Goal: Task Accomplishment & Management: Manage account settings

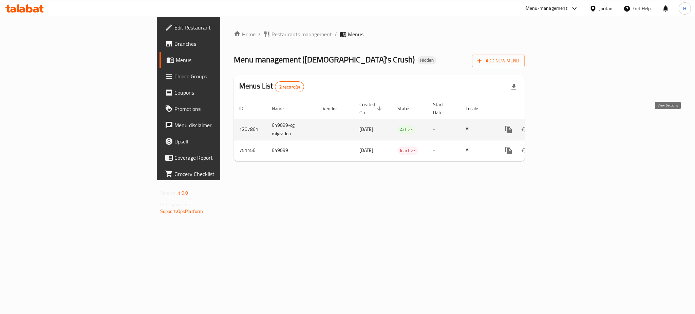
click at [561, 125] on icon "enhanced table" at bounding box center [557, 129] width 8 height 8
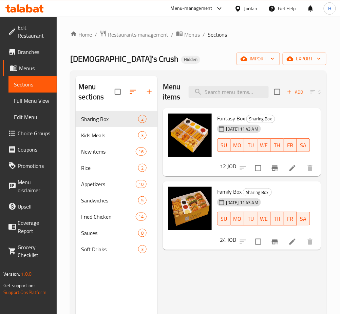
click at [252, 291] on div "Menu items Add Sort Manage items Fantasy Box Sharing Box 15-07-2025 11:43 AM SU…" at bounding box center [238, 233] width 163 height 314
click at [150, 88] on icon "button" at bounding box center [149, 92] width 8 height 8
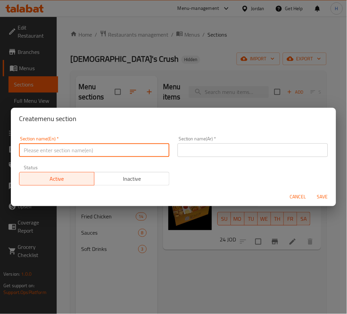
click at [143, 148] on input "text" at bounding box center [94, 150] width 150 height 14
type input "Meals"
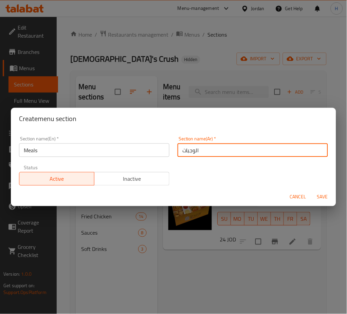
type input "الوجبات"
type button "0"
type button "1"
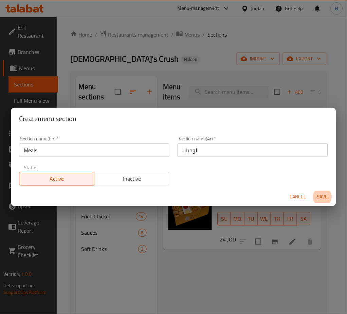
click at [311, 191] on button "Save" at bounding box center [322, 197] width 22 height 13
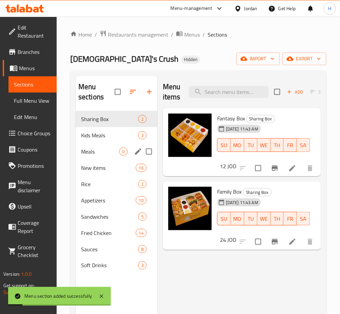
click at [104, 152] on span "Meals" at bounding box center [100, 152] width 38 height 8
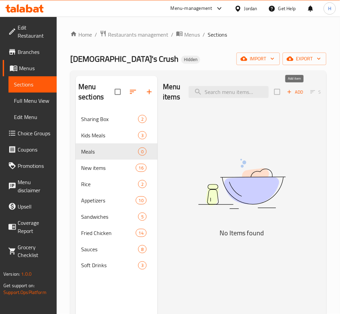
click at [290, 96] on span "Add" at bounding box center [295, 92] width 18 height 8
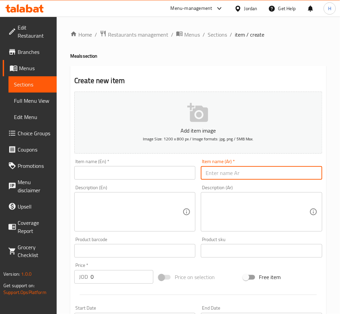
click at [217, 172] on input "text" at bounding box center [261, 173] width 121 height 14
paste input "وجبة سموكي كراش"
type input "وجبة سموكي كراش"
click at [189, 162] on div "Item name (En)   * Item name (En) *" at bounding box center [134, 169] width 121 height 21
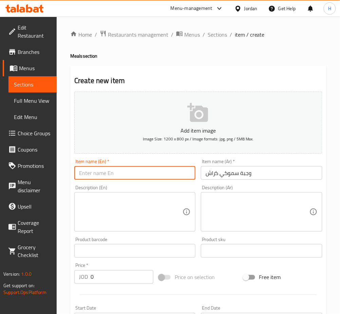
click at [176, 174] on input "text" at bounding box center [134, 173] width 121 height 14
type input "Smokey Crush Meal"
click at [122, 279] on input "0" at bounding box center [122, 277] width 63 height 14
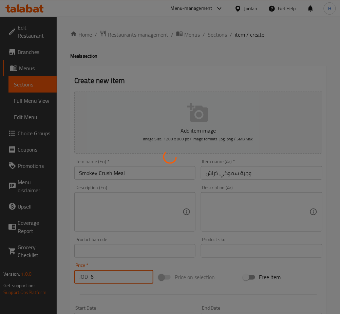
type input "0"
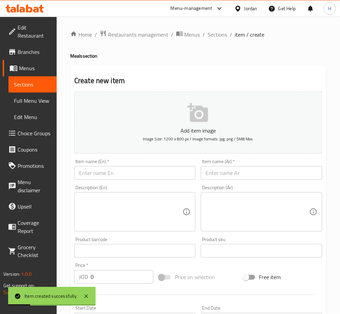
click at [276, 176] on input "text" at bounding box center [261, 173] width 121 height 14
paste input "وجبة سوبر كراش"
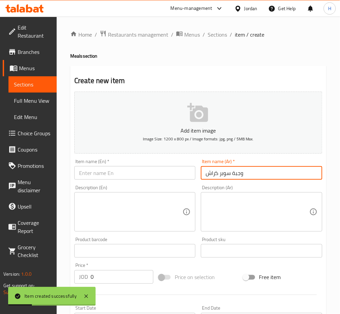
type input "وجبة سوبر كراش"
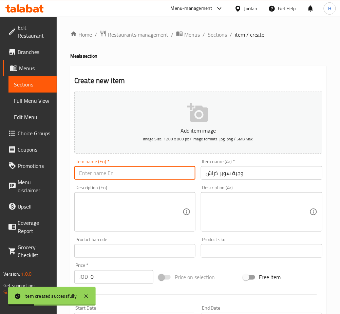
click at [138, 174] on input "text" at bounding box center [134, 173] width 121 height 14
type input "Super Crush Meal"
click at [118, 275] on input "0" at bounding box center [122, 277] width 63 height 14
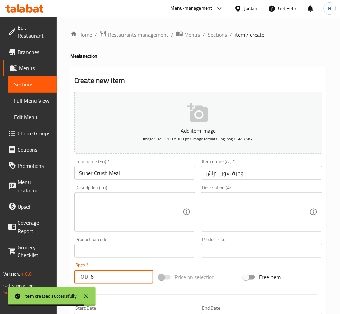
type input "6"
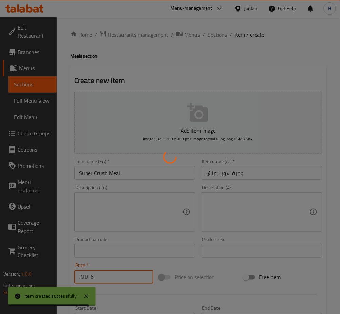
type input "0"
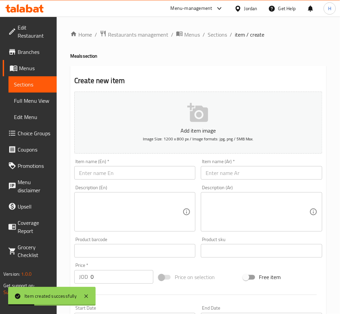
click at [231, 174] on input "text" at bounding box center [261, 173] width 121 height 14
paste input "وجبة سويت كراش"
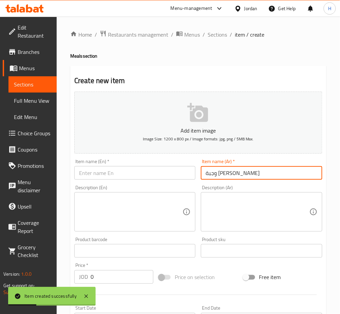
type input "وجبة سويت كراش"
click at [166, 176] on input "text" at bounding box center [134, 173] width 121 height 14
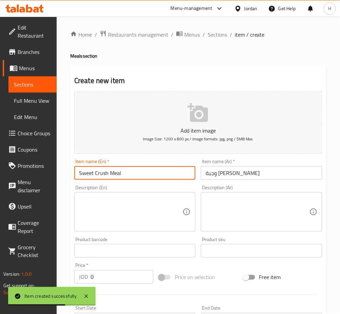
type input "Sweet Crush Meal"
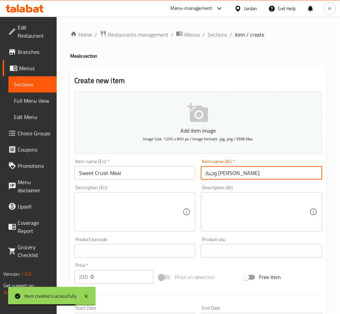
click at [131, 279] on input "0" at bounding box center [122, 277] width 63 height 14
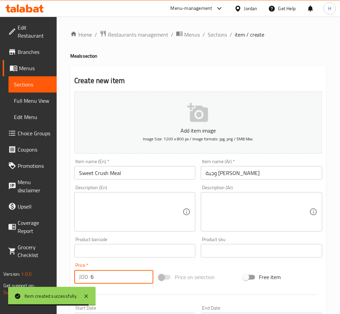
type input "6"
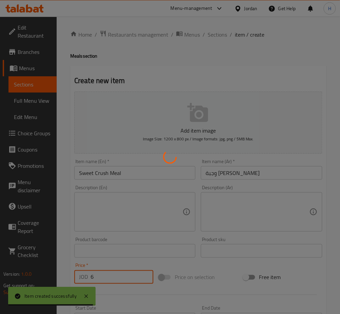
type input "0"
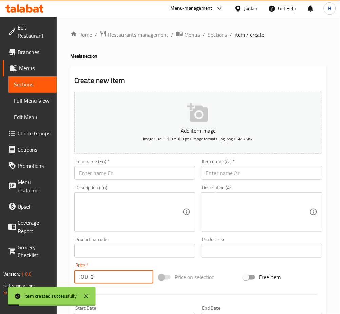
click at [167, 170] on input "text" at bounding box center [134, 173] width 121 height 14
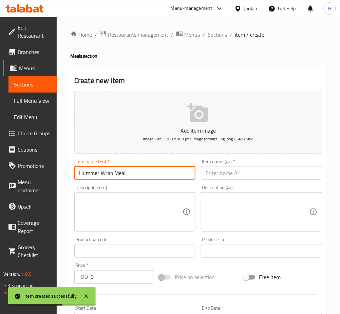
type input "Hummer Wrap Meal"
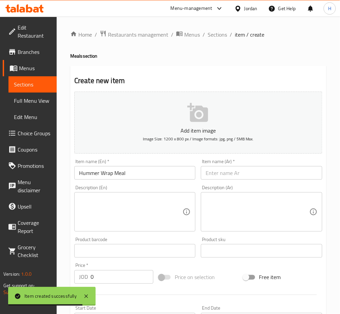
click at [263, 172] on input "text" at bounding box center [261, 173] width 121 height 14
paste input "وجبة همر راب"
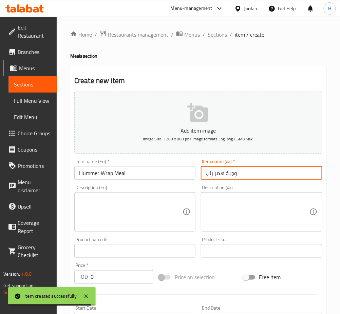
type input "وجبة همر راب"
click at [132, 276] on input "0" at bounding box center [122, 277] width 63 height 14
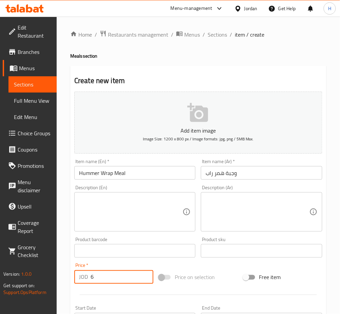
type input "6"
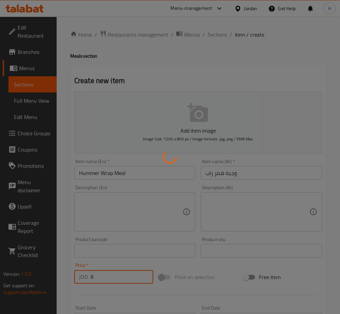
type input "0"
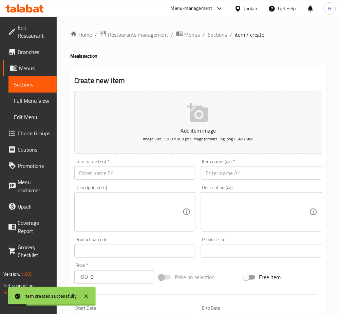
click at [265, 173] on input "text" at bounding box center [261, 173] width 121 height 14
paste input "وجبة راب كراش"
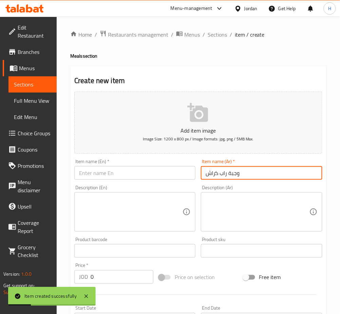
type input "وجبة راب كراش"
click at [174, 174] on input "text" at bounding box center [134, 173] width 121 height 14
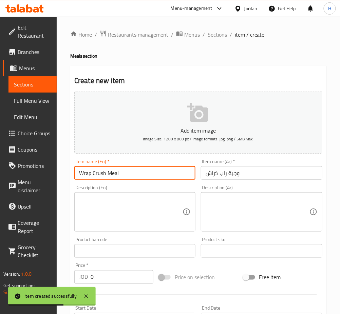
type input "Wrap Crush Meal"
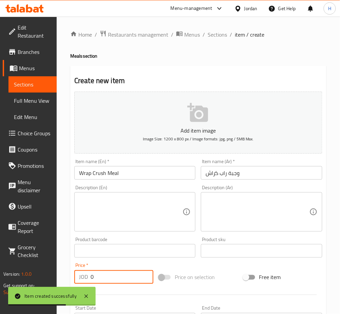
drag, startPoint x: 119, startPoint y: 284, endPoint x: 119, endPoint y: 280, distance: 3.5
click at [119, 283] on input "0" at bounding box center [122, 277] width 63 height 14
type input "4.50"
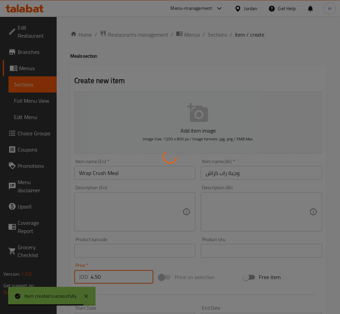
type input "0"
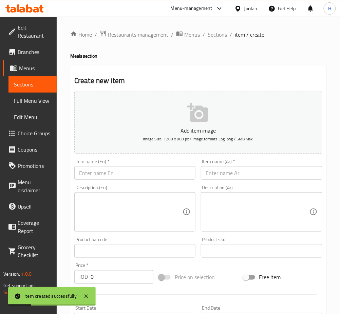
drag, startPoint x: 228, startPoint y: 174, endPoint x: 158, endPoint y: 173, distance: 69.9
click at [228, 174] on input "text" at bounding box center [261, 173] width 121 height 14
paste input "وجبة بيج كراش"
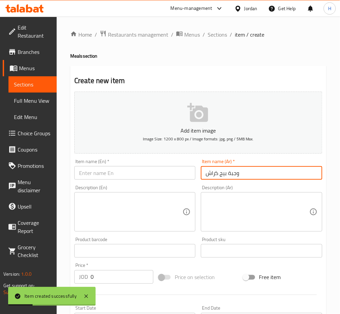
type input "وجبة بيج كراش"
click at [147, 167] on input "text" at bounding box center [134, 173] width 121 height 14
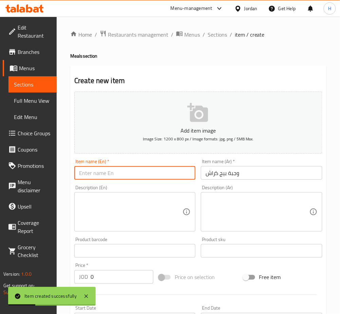
drag, startPoint x: 146, startPoint y: 168, endPoint x: 149, endPoint y: 161, distance: 7.0
click at [149, 161] on div "Item name (En)   * Item name (En) *" at bounding box center [134, 169] width 121 height 21
type input "Big Crush Meal"
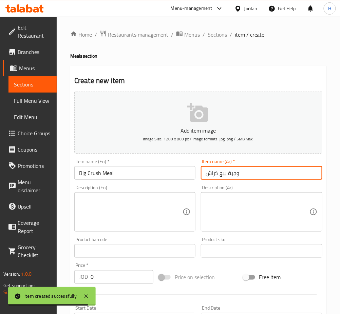
click at [116, 281] on input "0" at bounding box center [122, 277] width 63 height 14
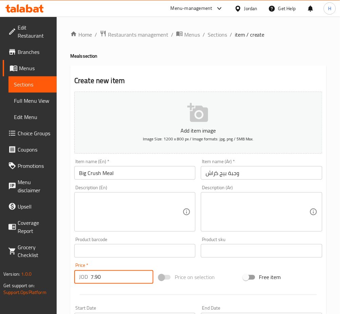
type input "7.90"
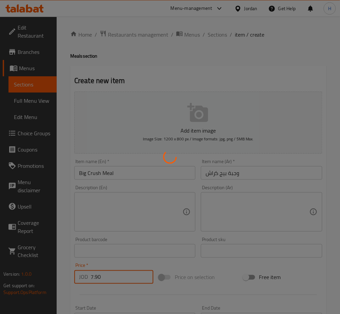
type input "0"
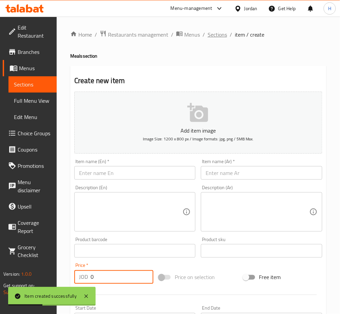
click at [219, 36] on span "Sections" at bounding box center [217, 35] width 19 height 8
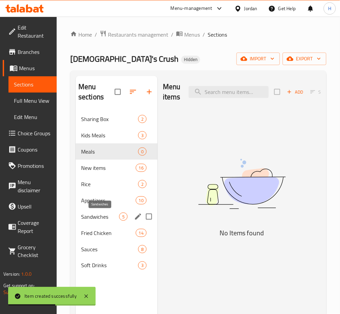
click at [95, 215] on span "Sandwiches" at bounding box center [100, 217] width 38 height 8
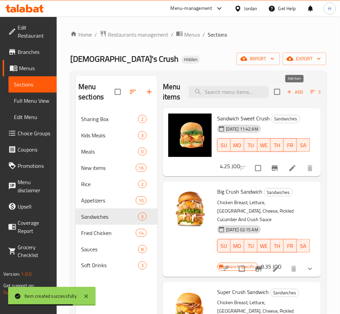
click at [292, 94] on span "Add" at bounding box center [295, 92] width 18 height 8
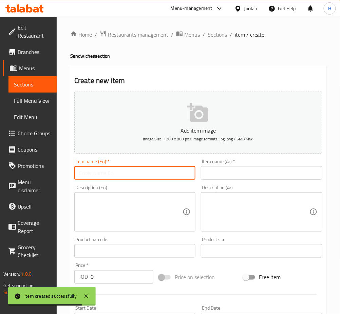
click at [161, 174] on input "text" at bounding box center [134, 173] width 121 height 14
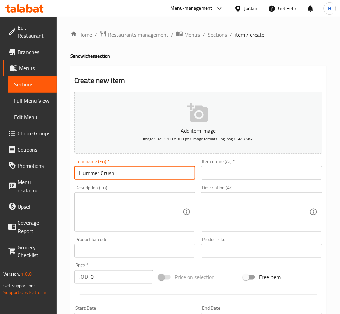
type input "Hummer Crush"
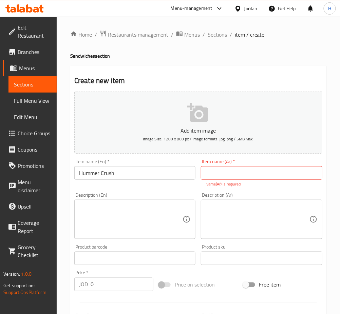
click at [274, 171] on input "text" at bounding box center [261, 173] width 121 height 14
paste input "همر كراش"
type input "همر كراش"
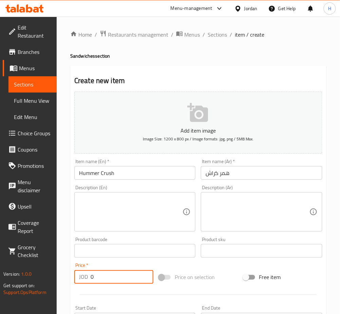
click at [118, 287] on div "Add item image Image Size: 1200 x 800 px / Image formats: jpg, png / 5MB Max. I…" at bounding box center [198, 235] width 253 height 292
type input "4.25"
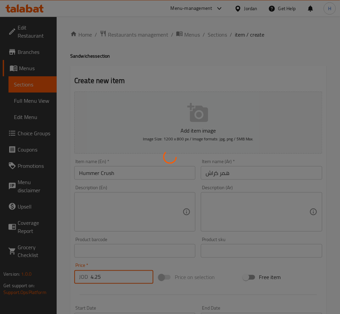
type input "0"
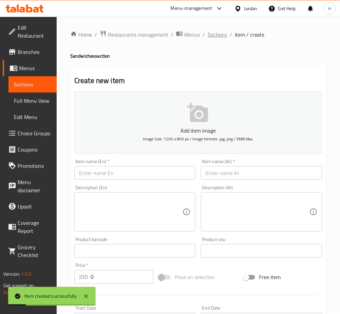
click at [222, 31] on span "Sections" at bounding box center [217, 35] width 19 height 8
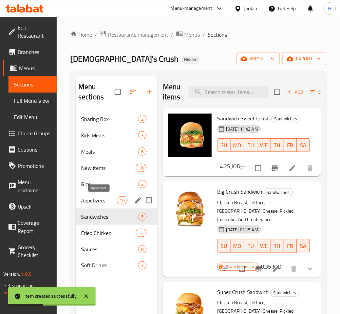
click at [109, 200] on span "Appetizers" at bounding box center [99, 200] width 36 height 8
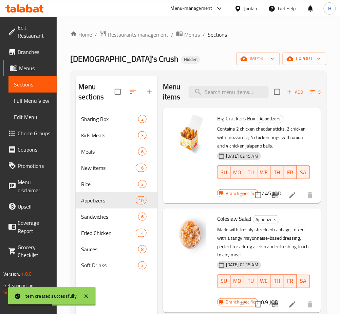
click at [295, 90] on span "Add" at bounding box center [295, 92] width 18 height 8
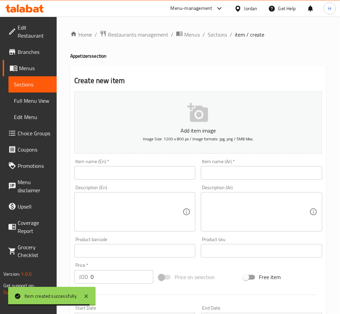
click at [279, 174] on input "text" at bounding box center [261, 173] width 121 height 14
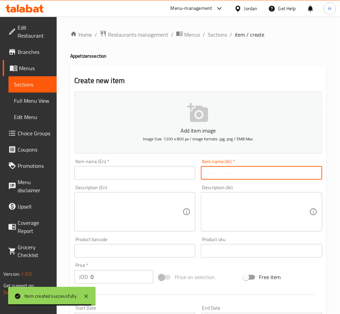
paste input "بطاطا هاش براون ٣"
type input "بطاطا هاش براون ٣"
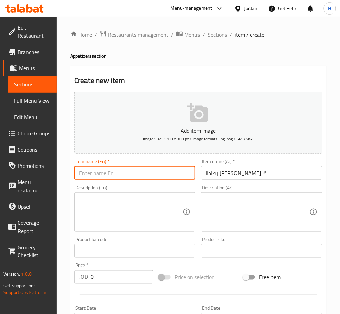
click at [156, 172] on input "text" at bounding box center [134, 173] width 121 height 14
type input "3 Hash Bronw"
click at [111, 283] on input "0" at bounding box center [122, 277] width 63 height 14
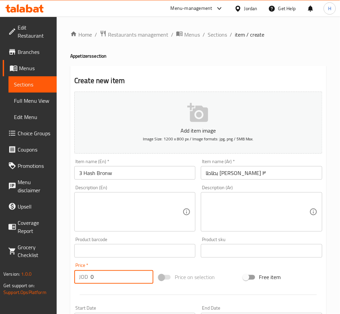
click at [117, 278] on input "0" at bounding box center [122, 277] width 63 height 14
type input "1.25"
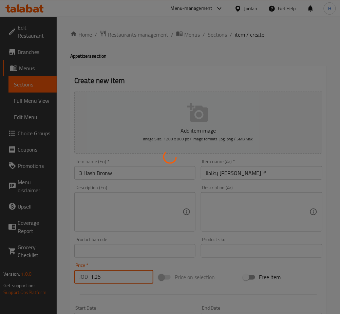
type input "0"
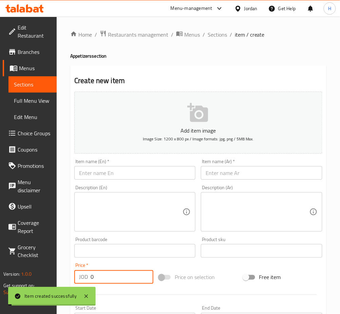
click at [166, 166] on input "text" at bounding box center [134, 173] width 121 height 14
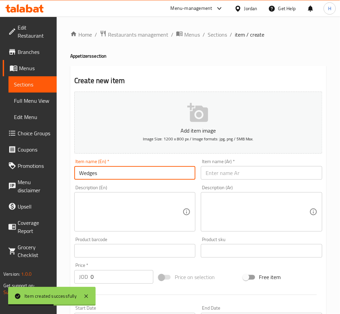
type input "Wedges"
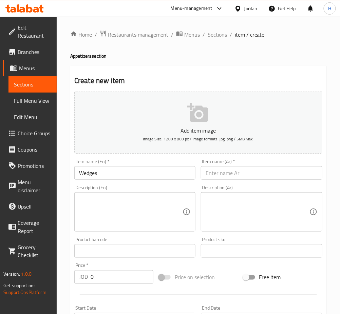
click at [214, 171] on input "text" at bounding box center [261, 173] width 121 height 14
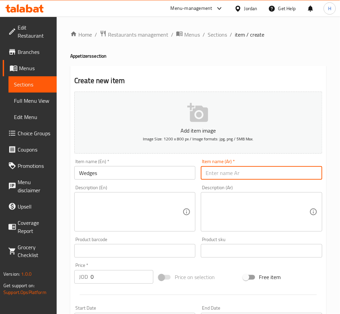
paste input "بطاطا ودجز"
type input "بطاطا ودجز"
click at [126, 274] on input "0" at bounding box center [122, 277] width 63 height 14
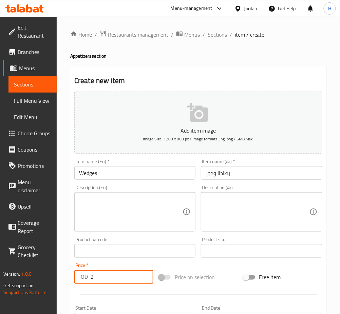
type input "2"
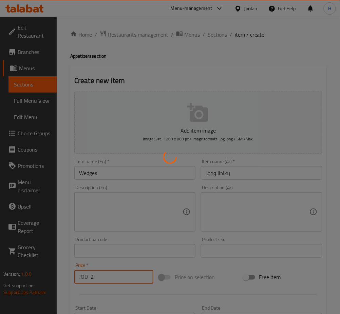
type input "0"
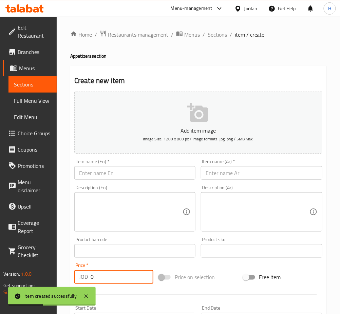
drag, startPoint x: 216, startPoint y: 38, endPoint x: 214, endPoint y: 42, distance: 4.1
click at [216, 38] on span "Sections" at bounding box center [217, 35] width 19 height 8
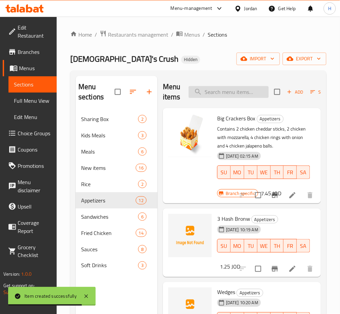
click at [224, 88] on input "search" at bounding box center [229, 92] width 80 height 12
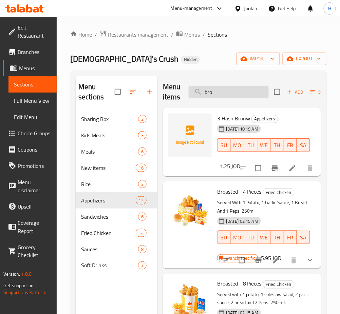
type input "broa"
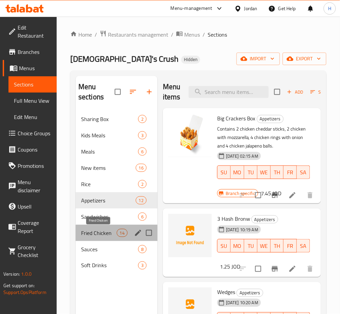
click at [101, 235] on span "Fried Chicken" at bounding box center [99, 233] width 36 height 8
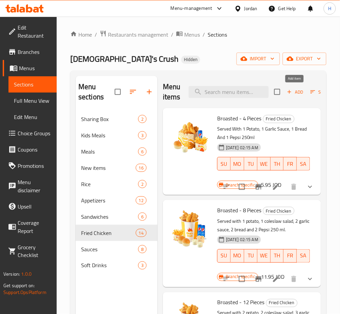
click at [289, 93] on icon "button" at bounding box center [289, 92] width 4 height 4
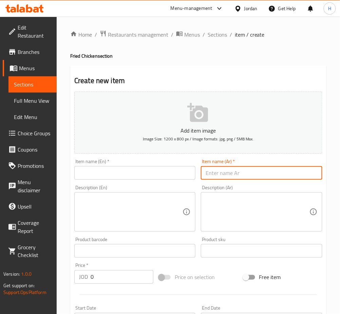
click at [297, 176] on input "text" at bounding box center [261, 173] width 121 height 14
paste input "قطع صدر مع علبة بطاطا مثومة كول سلو كولا خبزة"
type input "4 قطع صدر مع علبة بطاطا مثومة كول سلو كولا خبزة"
drag, startPoint x: 257, startPoint y: 179, endPoint x: 178, endPoint y: 180, distance: 78.7
click at [178, 180] on div "Add item image Image Size: 1200 x 800 px / Image formats: jpg, png / 5MB Max. I…" at bounding box center [198, 235] width 253 height 292
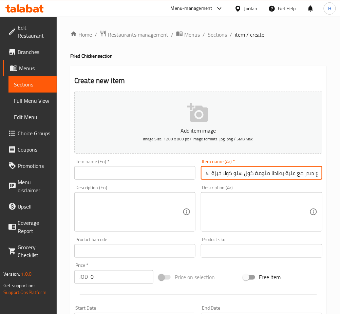
click at [245, 172] on input "4 قطع صدر مع علبة بطاطا مثومة كول سلو كولا خبزة" at bounding box center [261, 173] width 121 height 14
click at [216, 33] on span "Sections" at bounding box center [217, 35] width 19 height 8
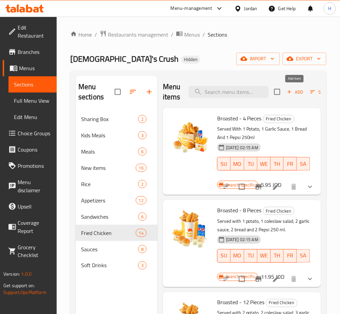
click at [296, 91] on span "Add" at bounding box center [295, 92] width 18 height 8
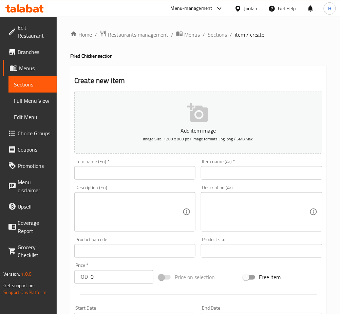
click at [159, 174] on input "text" at bounding box center [134, 173] width 121 height 14
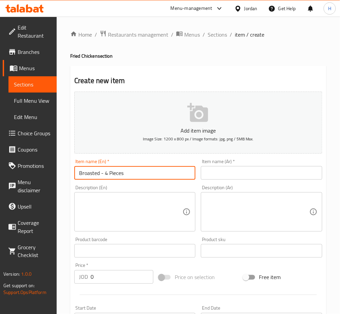
type input "Broasted - 4 Pieces"
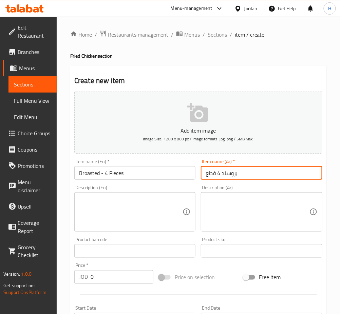
type input "بروستد 4 قطع"
click at [142, 205] on textarea at bounding box center [130, 212] width 103 height 32
paste textarea "٤ قطع صدر مع علبة بطاطا مثومة كول سلو كولا خبزة"
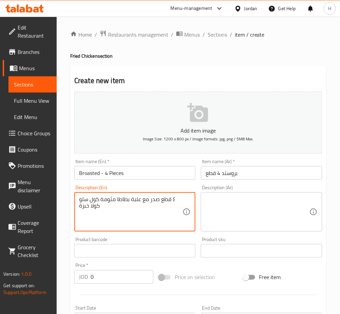
type textarea "٤ قطع صدر مع علبة بطاطا مثومة كول سلو كولا خبزة"
click at [250, 208] on textarea at bounding box center [257, 212] width 103 height 32
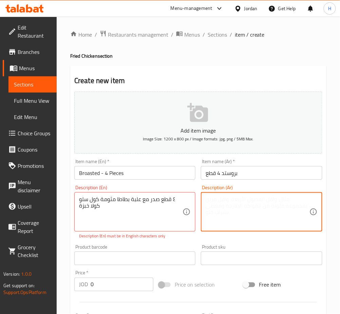
paste textarea "٤ قطع صدر مع علبة بطاطا مثومة كول سلو كولا خبزة"
type textarea "٤ قطع صدر مع علبة بطاطا مثومة كول سلو كولا خبزة"
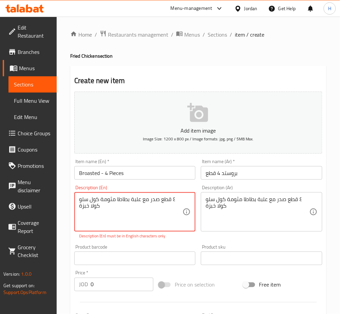
paste textarea "4 pieces of breast with a box of garlic fries, coleslaw, and cola bread"
click at [110, 209] on textarea "4 pieces of breast with a box of garlic fries, coleslaw, and cola bread" at bounding box center [130, 212] width 103 height 32
type textarea "4 pieces of breast with a box of garlic fries, coleslaw, cola, bread"
click at [234, 230] on div "٤ قطع صدر مع علبة بطاطا مثومة كول سلو كولا خبزة Description (Ar)" at bounding box center [261, 211] width 121 height 39
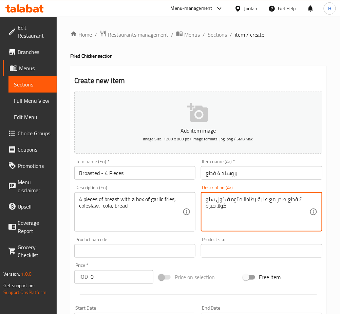
click at [120, 277] on input "0" at bounding box center [122, 277] width 63 height 14
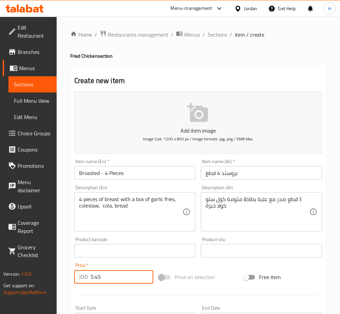
type input "5.45"
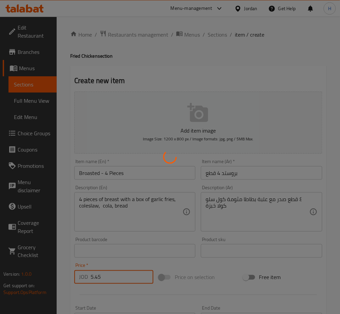
type input "0"
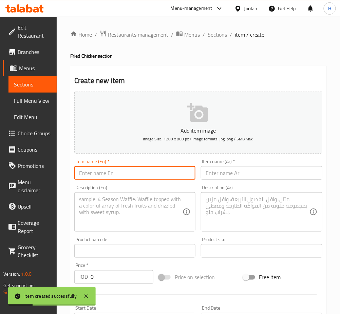
click at [191, 177] on input "text" at bounding box center [134, 173] width 121 height 14
type input "Fried Chicken Breast"
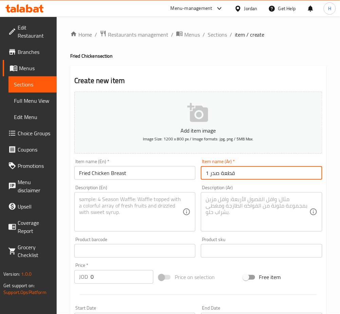
type input "قطعة صدر 1"
drag, startPoint x: 116, startPoint y: 287, endPoint x: 119, endPoint y: 284, distance: 4.1
click at [117, 287] on div at bounding box center [198, 295] width 253 height 17
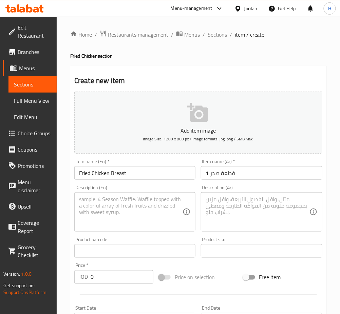
drag, startPoint x: 119, startPoint y: 284, endPoint x: 116, endPoint y: 284, distance: 3.7
click at [120, 283] on input "0" at bounding box center [122, 277] width 63 height 14
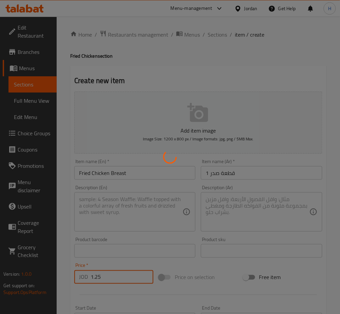
type input "0"
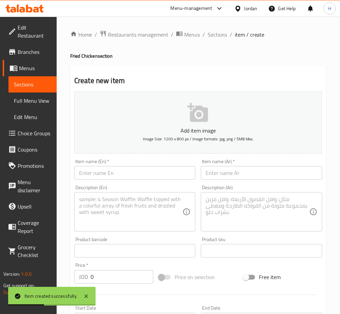
click at [219, 40] on div "Home / Restaurants management / Menus / Sections / item / create Fried Chicken …" at bounding box center [198, 248] width 256 height 436
click at [217, 36] on span "Sections" at bounding box center [217, 35] width 19 height 8
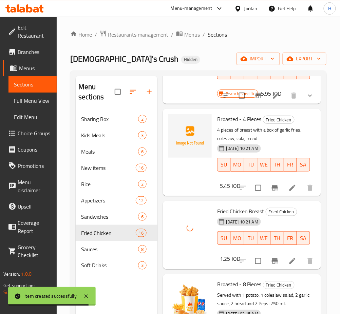
scroll to position [45, 0]
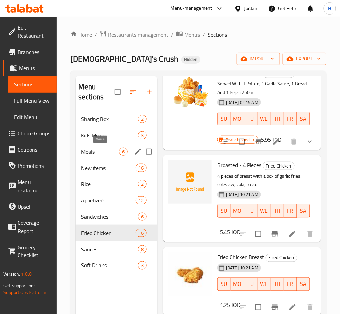
click at [94, 152] on span "Meals" at bounding box center [100, 152] width 38 height 8
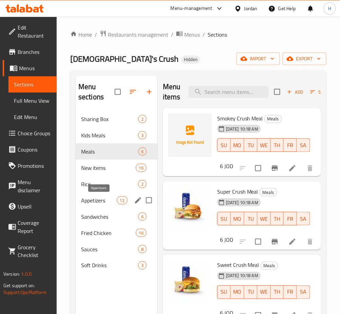
click at [103, 198] on span "Appetizers" at bounding box center [99, 200] width 36 height 8
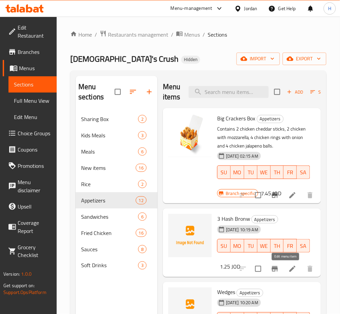
click at [288, 269] on icon at bounding box center [292, 269] width 8 height 8
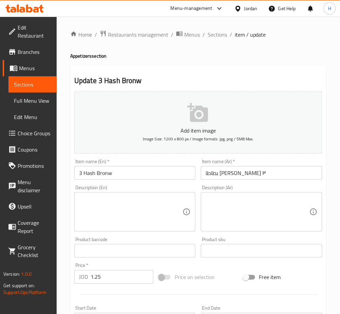
click at [133, 172] on input "3 Hash Bronw" at bounding box center [134, 173] width 121 height 14
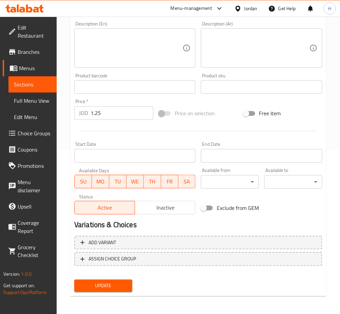
type input "3 Hash Browns"
click at [121, 288] on span "Update" at bounding box center [103, 286] width 47 height 8
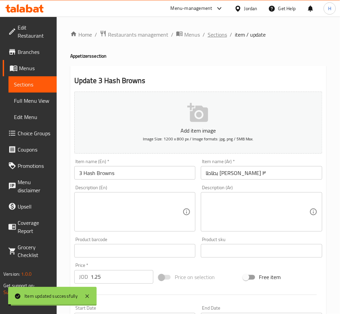
click at [218, 34] on span "Sections" at bounding box center [217, 35] width 19 height 8
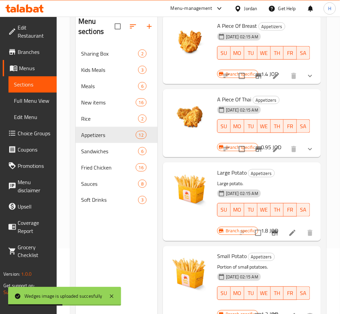
scroll to position [95, 0]
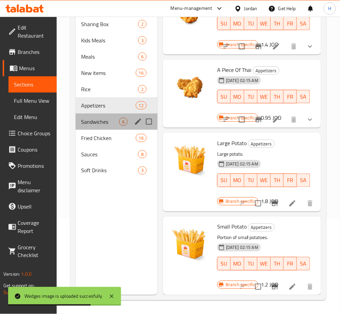
click at [94, 128] on div "Sandwiches 6" at bounding box center [117, 122] width 82 height 16
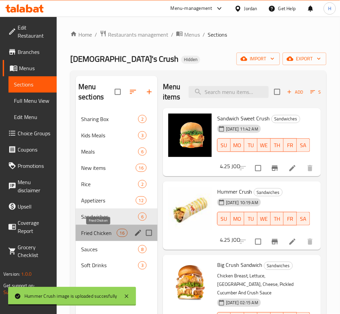
click at [100, 230] on span "Fried Chicken" at bounding box center [99, 233] width 36 height 8
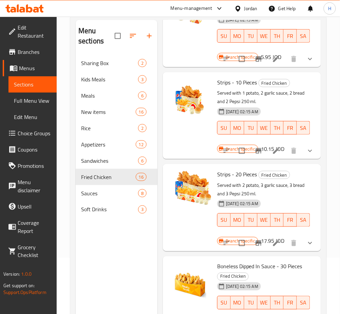
scroll to position [95, 0]
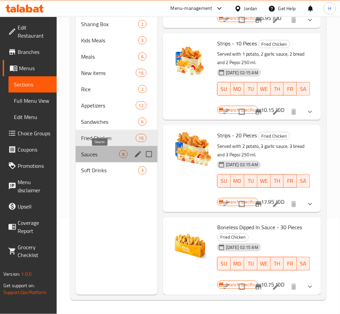
click at [111, 154] on span "Sauces" at bounding box center [100, 154] width 38 height 8
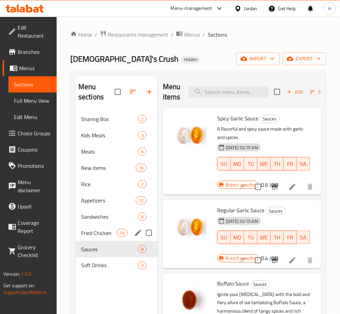
click at [101, 230] on span "Fried Chicken" at bounding box center [99, 233] width 36 height 8
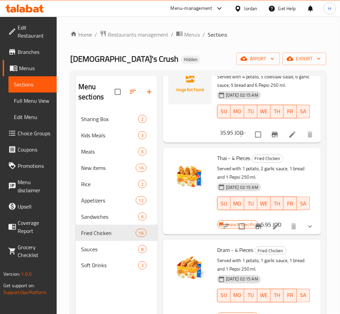
scroll to position [588, 0]
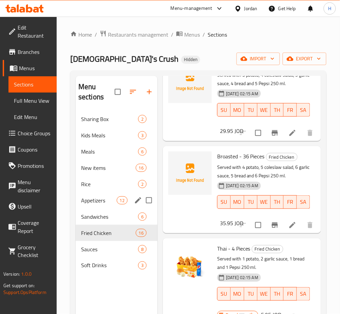
click at [114, 195] on div "Appetizers 12" at bounding box center [117, 200] width 82 height 16
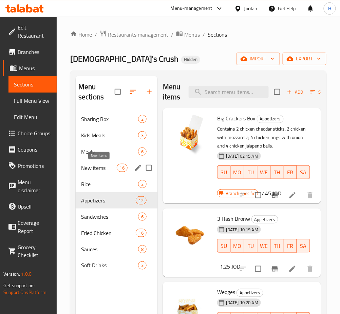
click at [101, 168] on span "New items" at bounding box center [99, 168] width 36 height 8
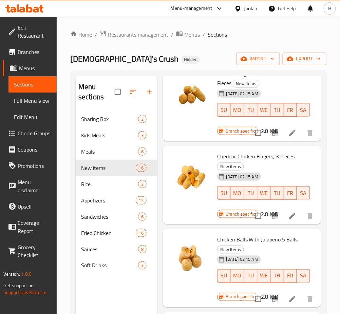
scroll to position [1102, 0]
click at [104, 182] on span "Rice" at bounding box center [100, 184] width 38 height 8
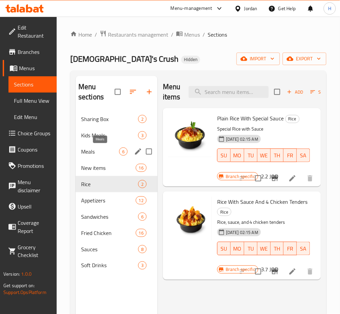
click at [105, 148] on span "Meals" at bounding box center [100, 152] width 38 height 8
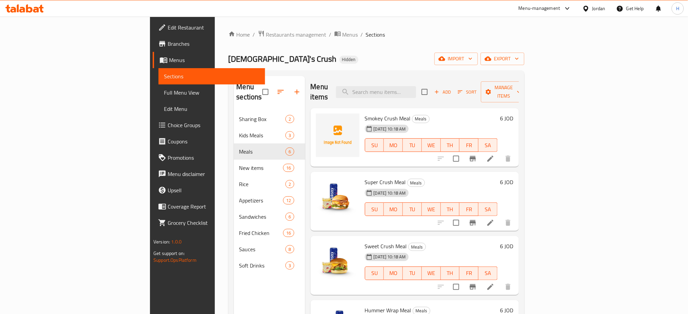
click at [354, 18] on div "Home / Restaurants management / Menus / Sections Chick's Crush Hidden import ex…" at bounding box center [376, 213] width 323 height 392
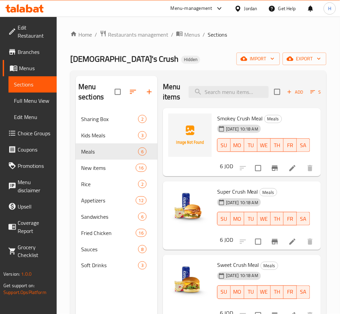
click at [30, 12] on icon at bounding box center [29, 8] width 6 height 8
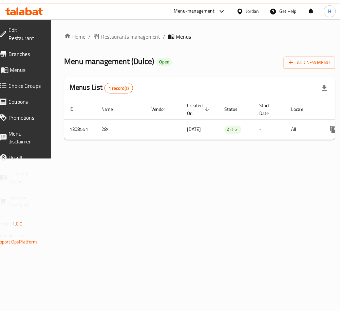
scroll to position [0, 75]
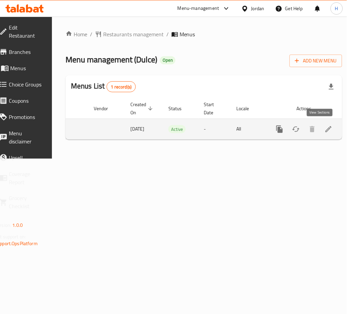
click at [324, 131] on icon "enhanced table" at bounding box center [328, 129] width 8 height 8
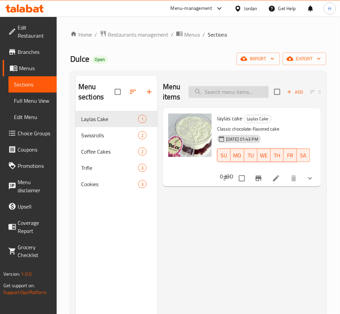
click at [210, 92] on input "search" at bounding box center [229, 92] width 80 height 12
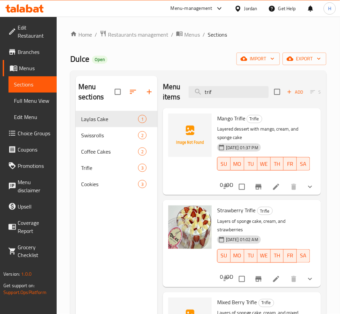
type input "trif"
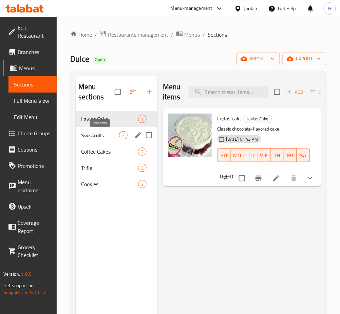
click at [112, 134] on span "Swissrolls" at bounding box center [100, 135] width 38 height 8
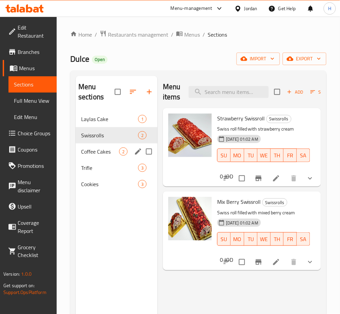
click at [103, 158] on div "Coffee Cakes 2" at bounding box center [117, 151] width 82 height 16
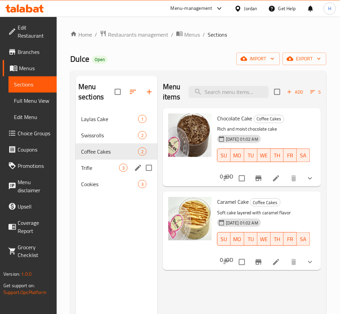
click at [118, 170] on span "Trifle" at bounding box center [100, 168] width 38 height 8
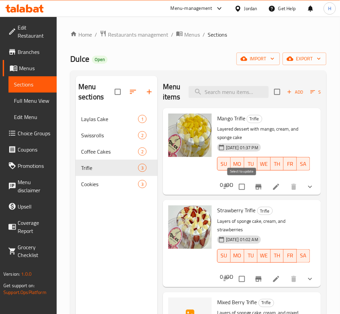
scroll to position [95, 0]
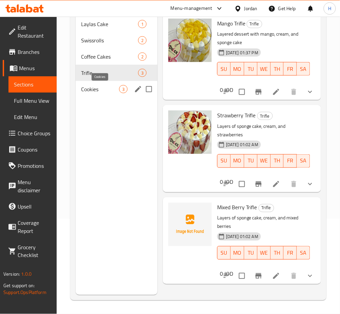
click at [100, 84] on div "Cookies 3" at bounding box center [117, 89] width 82 height 16
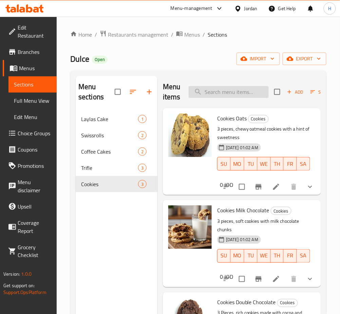
click at [250, 91] on input "search" at bounding box center [229, 92] width 80 height 12
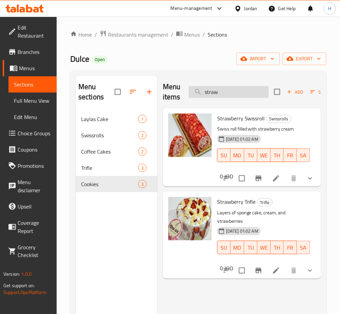
click at [257, 97] on input "straw" at bounding box center [229, 92] width 80 height 12
type input "s"
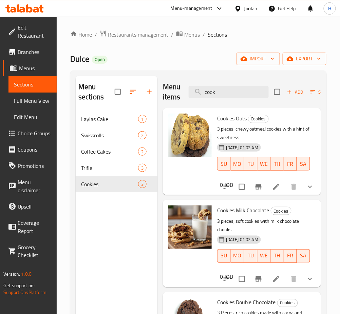
type input "cook"
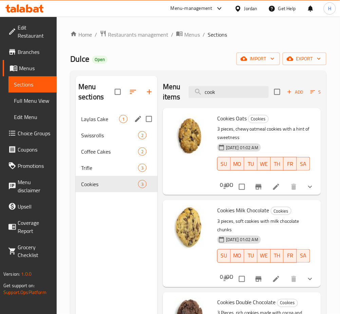
click at [96, 121] on span "Laylas Cake" at bounding box center [100, 119] width 38 height 8
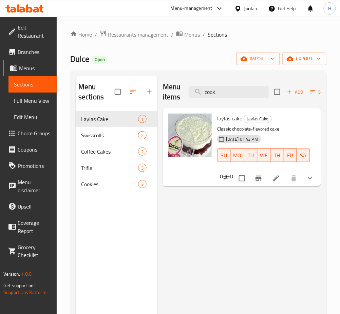
click at [281, 178] on li at bounding box center [276, 178] width 19 height 12
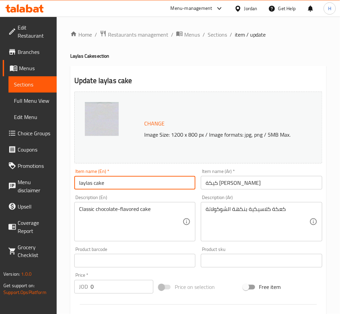
click at [169, 181] on input "laylas cake" at bounding box center [134, 183] width 121 height 14
type input "layla's cake"
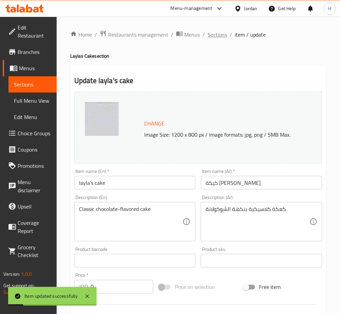
click at [210, 38] on span "Sections" at bounding box center [217, 35] width 19 height 8
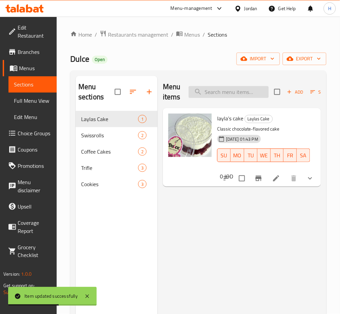
click at [238, 98] on input "search" at bounding box center [229, 92] width 80 height 12
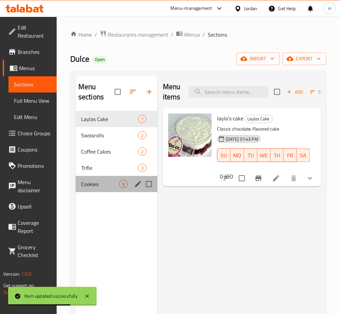
click at [98, 189] on div "Cookies 3" at bounding box center [117, 184] width 82 height 16
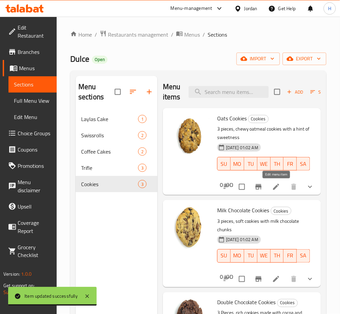
click at [275, 185] on icon at bounding box center [276, 187] width 8 height 8
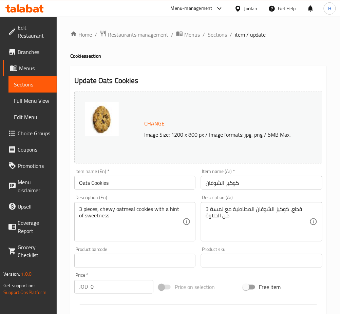
click at [213, 33] on span "Sections" at bounding box center [217, 35] width 19 height 8
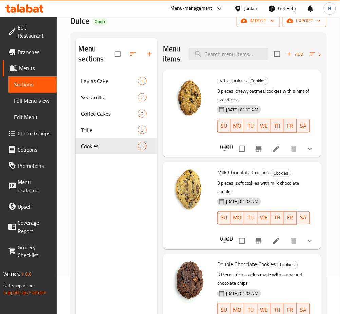
scroll to position [95, 0]
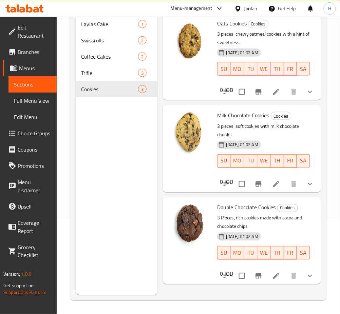
click at [273, 185] on icon at bounding box center [276, 184] width 8 height 8
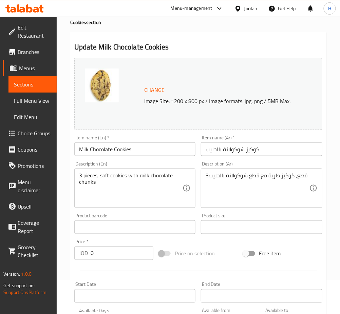
scroll to position [9, 0]
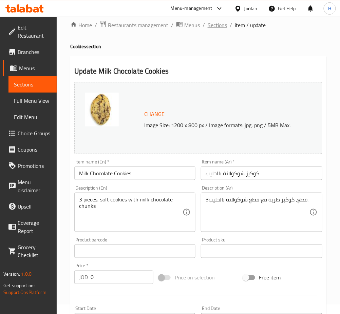
click at [216, 25] on span "Sections" at bounding box center [217, 25] width 19 height 8
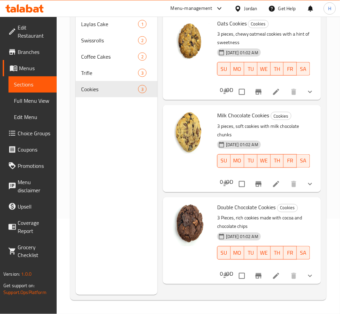
scroll to position [95, 0]
click at [112, 153] on div "Menu sections Laylas Cake 1 Swissrolls 2 Coffee Cakes 2 Trifle 3 Cookies 3" at bounding box center [117, 138] width 82 height 314
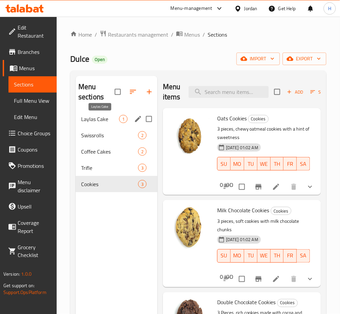
click at [106, 114] on div "Laylas Cake 1" at bounding box center [117, 119] width 82 height 16
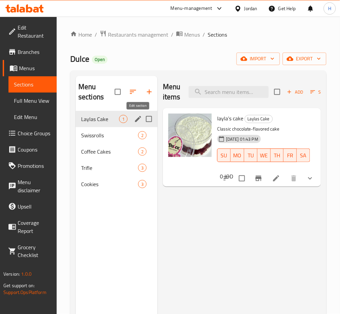
click at [135, 122] on icon "edit" at bounding box center [138, 119] width 6 height 6
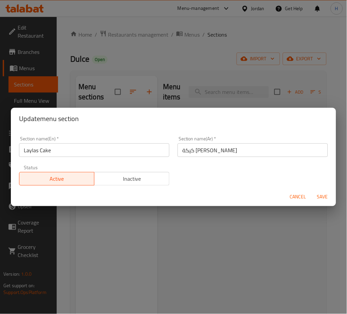
click at [143, 153] on input "Laylas Cake" at bounding box center [94, 150] width 150 height 14
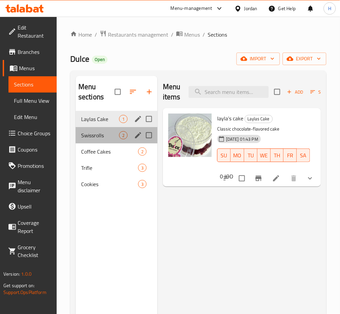
click at [115, 143] on div "Swissrolls 2" at bounding box center [117, 135] width 82 height 16
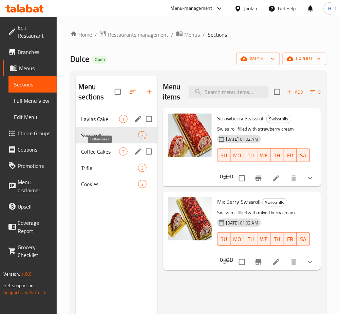
click at [116, 156] on span "Coffee Cakes" at bounding box center [100, 152] width 38 height 8
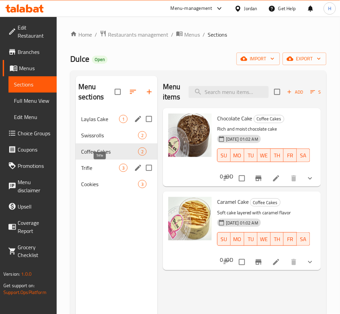
click at [117, 172] on span "Trifle" at bounding box center [100, 168] width 38 height 8
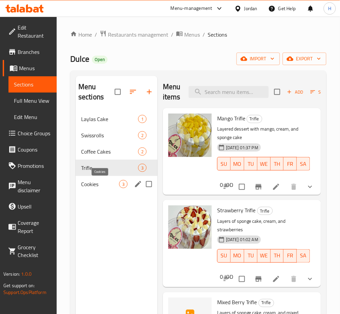
click at [115, 184] on span "Cookies" at bounding box center [100, 184] width 38 height 8
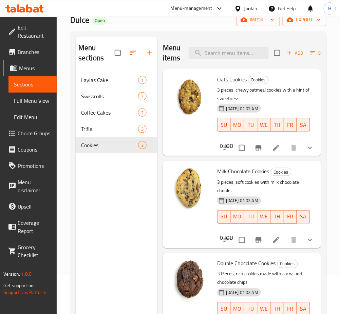
scroll to position [95, 0]
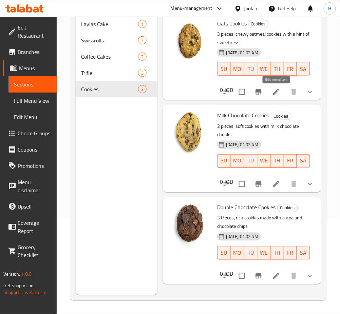
click at [275, 90] on icon at bounding box center [276, 92] width 8 height 8
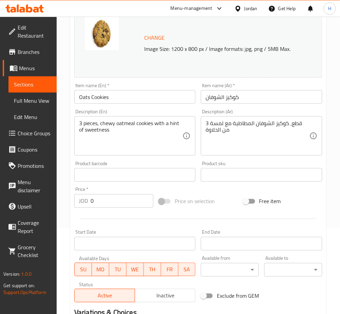
scroll to position [87, 0]
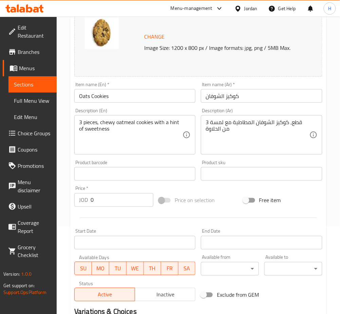
click at [216, 188] on div "Change Image Size: 1200 x 800 px / Image formats: jpg, png / 5MB Max. Item name…" at bounding box center [198, 153] width 253 height 302
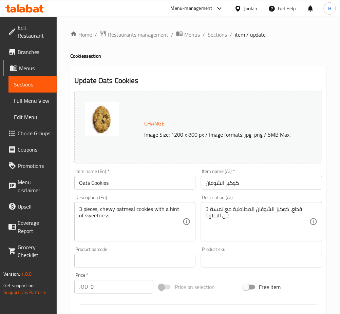
click at [218, 32] on span "Sections" at bounding box center [217, 35] width 19 height 8
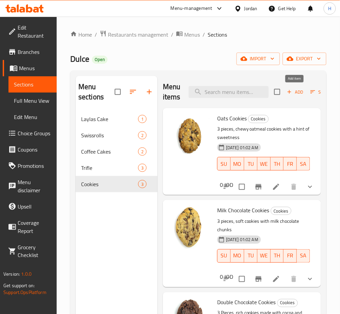
click at [290, 93] on icon "button" at bounding box center [289, 92] width 6 height 6
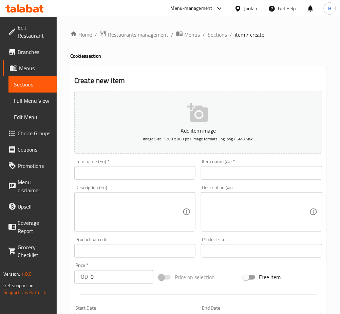
click at [164, 168] on input "text" at bounding box center [134, 173] width 121 height 14
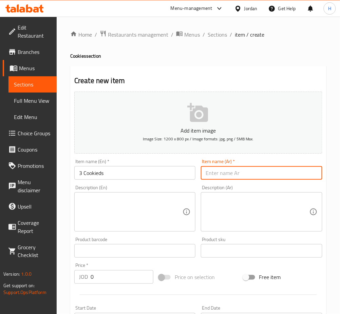
click at [164, 168] on input "3 Cookieds" at bounding box center [134, 173] width 121 height 14
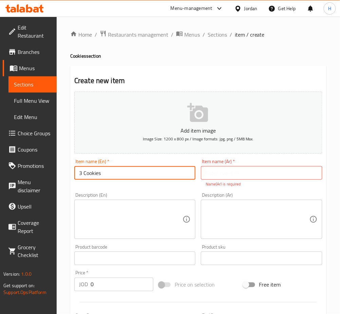
type input "3 Cookies"
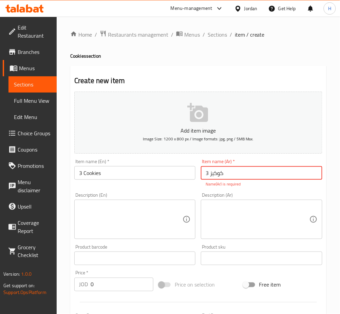
type input "3 كوكيز"
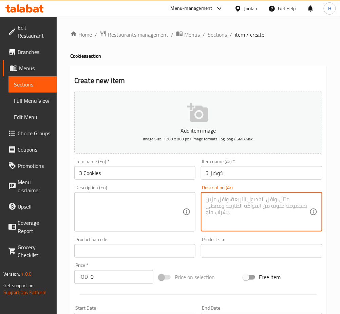
click at [151, 224] on textarea at bounding box center [130, 212] width 103 height 32
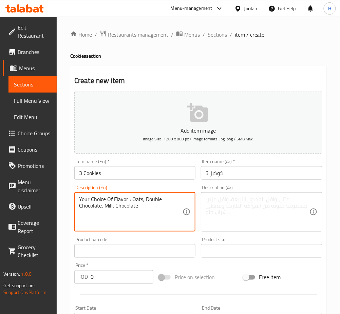
type textarea "Your Choice Of Flavor ; Oats, Double Chocolate, Milk Chocolate"
click at [279, 207] on textarea at bounding box center [257, 212] width 103 height 32
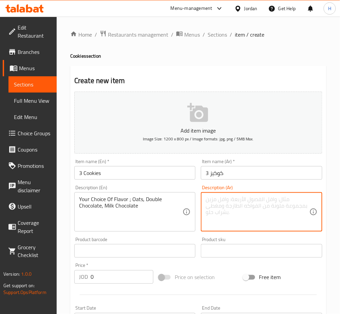
paste textarea "اختيارك من النكهة. شوفان، شوكولاتة دوبل، شوكولاتة الحليب"
type textarea "اختيارك من النكهة. شوفان، شوكولاتة دوبل، شوكولاتة الحليب"
click at [126, 273] on input "0" at bounding box center [122, 277] width 63 height 14
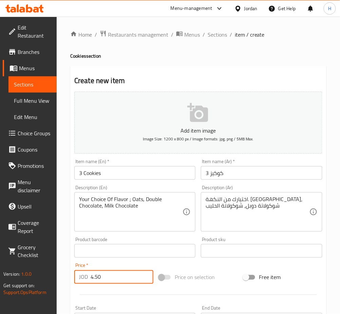
type input "4.50"
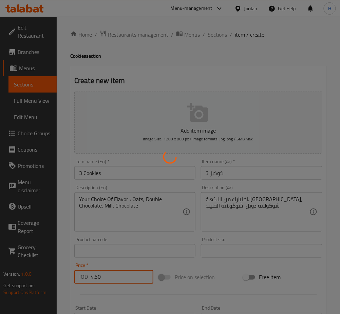
type input "0"
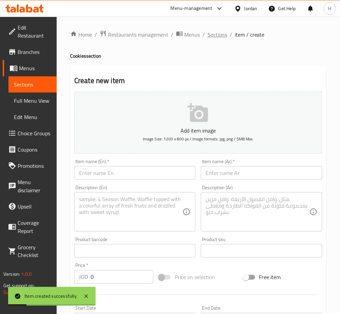
click at [219, 36] on span "Sections" at bounding box center [217, 35] width 19 height 8
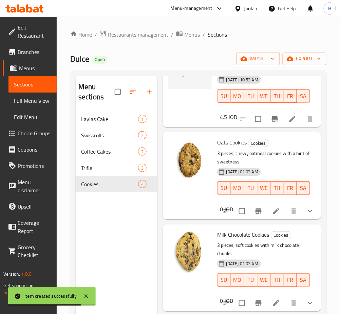
scroll to position [68, 0]
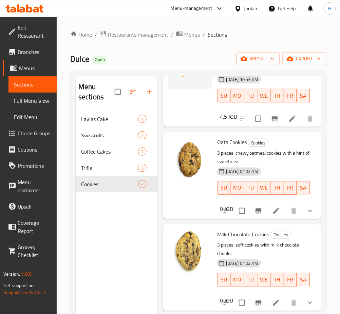
click at [267, 210] on li at bounding box center [276, 211] width 19 height 12
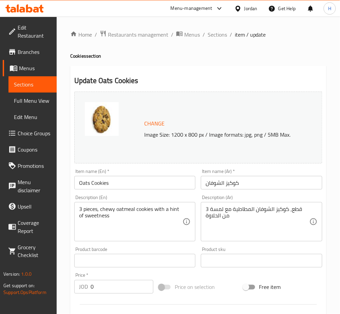
scroll to position [0, 0]
click at [214, 36] on span "Sections" at bounding box center [217, 34] width 19 height 8
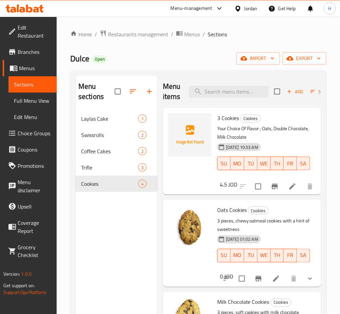
click at [277, 193] on div at bounding box center [276, 186] width 83 height 16
click at [289, 185] on icon at bounding box center [292, 186] width 6 height 6
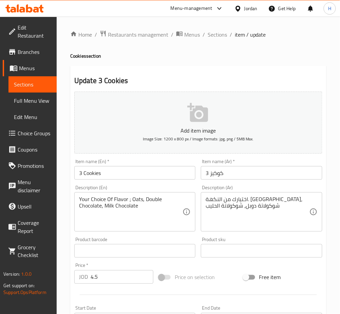
click at [112, 279] on input "4.5" at bounding box center [122, 277] width 63 height 14
type input "4"
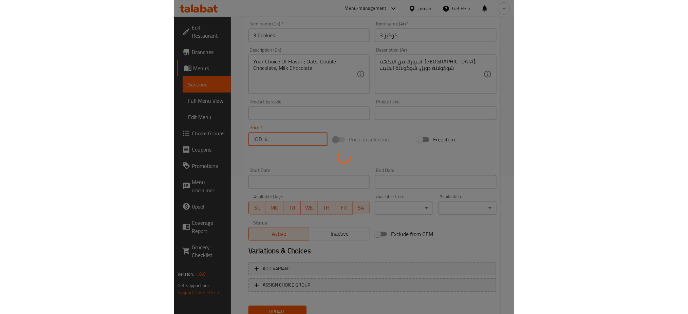
scroll to position [137, 0]
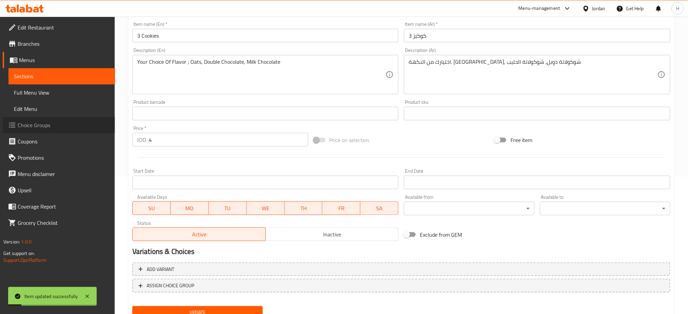
click at [34, 129] on span "Choice Groups" at bounding box center [64, 125] width 92 height 8
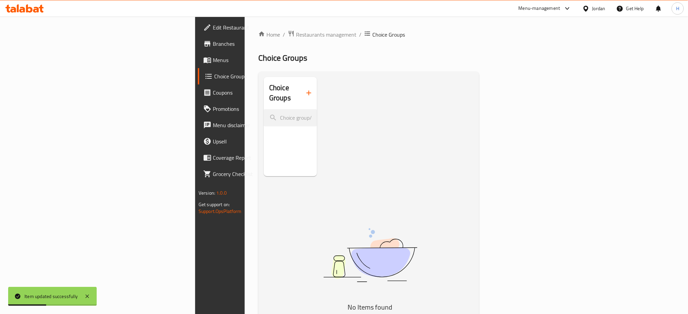
click at [305, 89] on icon "button" at bounding box center [309, 93] width 8 height 8
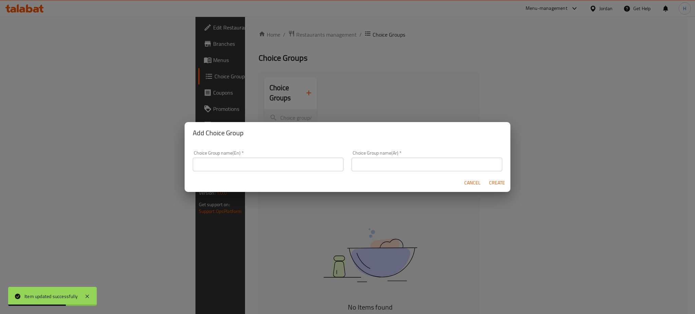
click at [346, 177] on button "Cancel" at bounding box center [472, 183] width 22 height 13
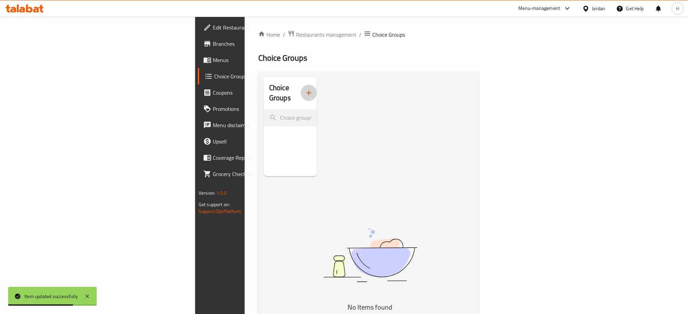
click at [301, 86] on button "button" at bounding box center [309, 93] width 16 height 16
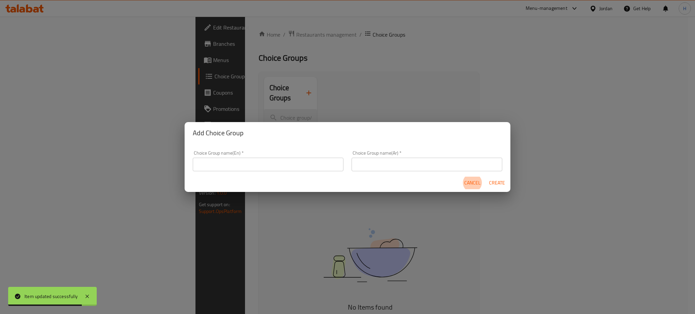
click at [279, 162] on input "text" at bounding box center [268, 165] width 151 height 14
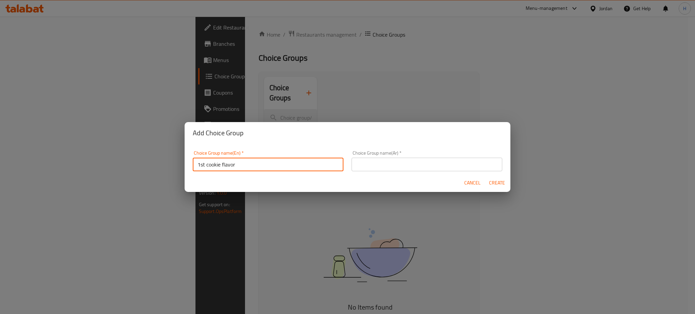
type input "1st cookie flavor"
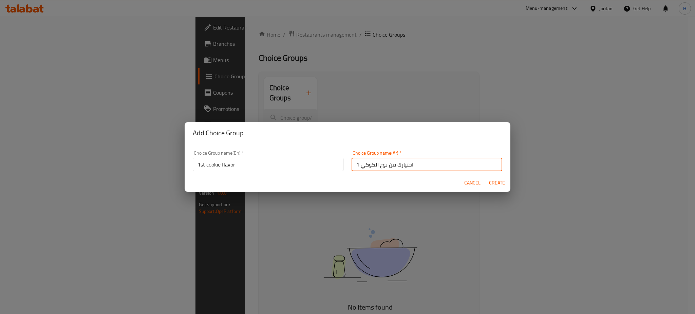
type input "اختيارك من نوع الكوكي 1"
click at [346, 177] on button "Create" at bounding box center [497, 183] width 22 height 13
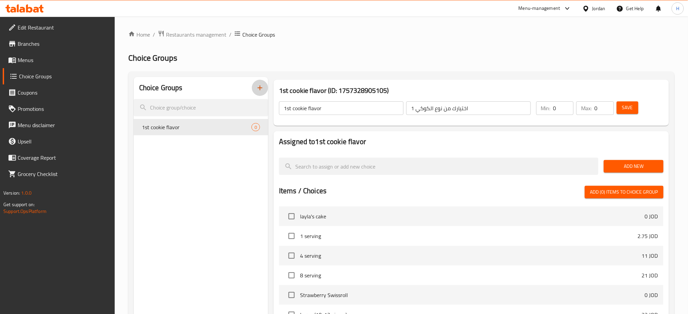
click at [346, 161] on button "Add New" at bounding box center [632, 166] width 59 height 13
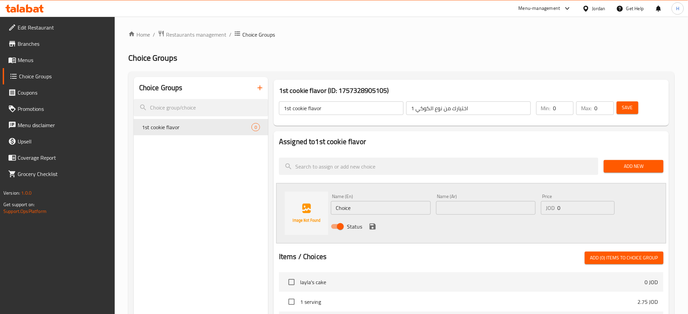
click at [346, 211] on input "Choice" at bounding box center [381, 208] width 100 height 14
type input "Oats"
type input "]"
type input "شوفان"
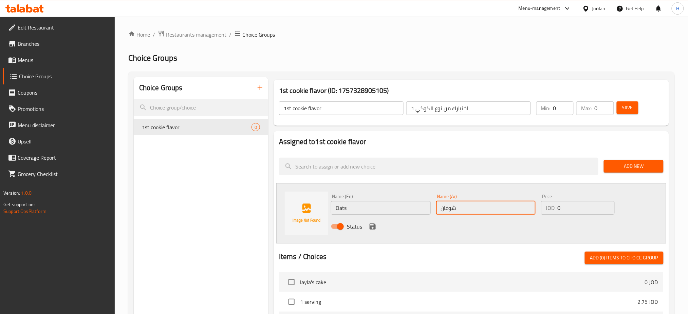
click at [346, 229] on icon "save" at bounding box center [372, 227] width 8 height 8
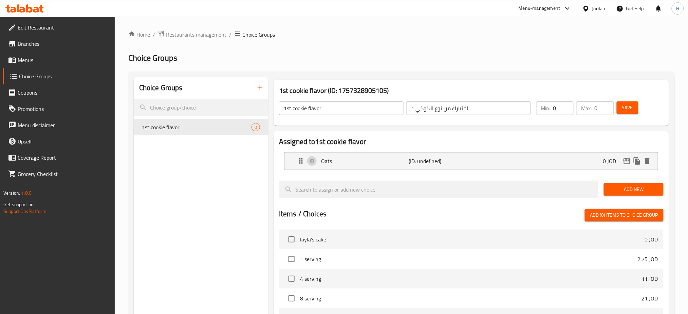
click at [346, 193] on span "Add New" at bounding box center [633, 189] width 49 height 8
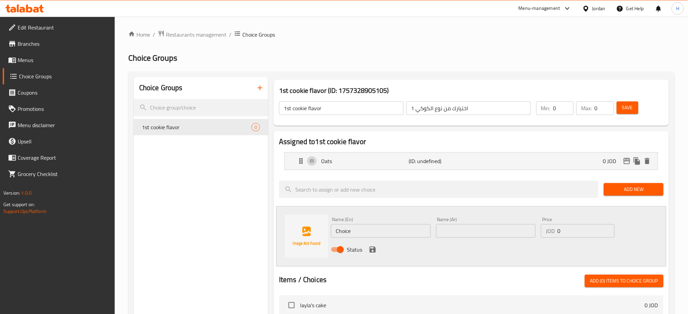
click at [346, 217] on div "Name (En) Choice Name (En)" at bounding box center [381, 227] width 100 height 21
click at [346, 222] on div "Name (En) Choice Name (En)" at bounding box center [381, 227] width 100 height 21
click at [346, 231] on input "Choice" at bounding box center [381, 231] width 100 height 14
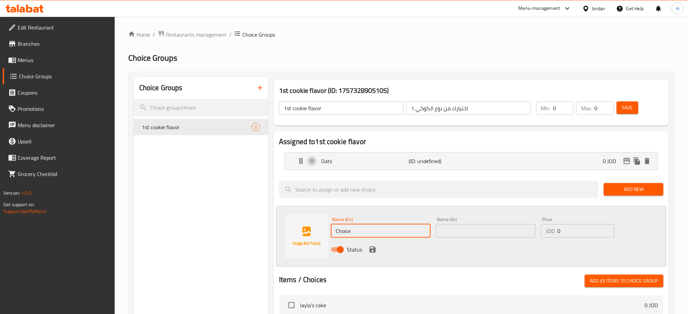
click at [346, 231] on input "Choice" at bounding box center [381, 231] width 100 height 14
type input "Double Chocolate"
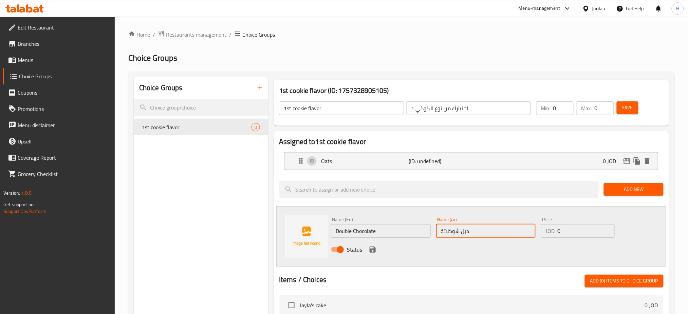
type input "دبل شوكلاتة"
click at [346, 249] on icon "save" at bounding box center [372, 250] width 8 height 8
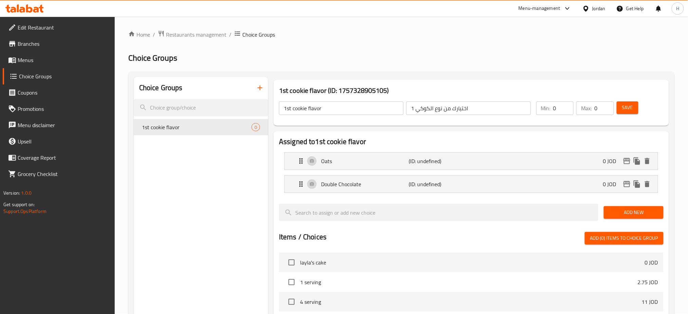
click at [346, 211] on span "Add New" at bounding box center [633, 212] width 49 height 8
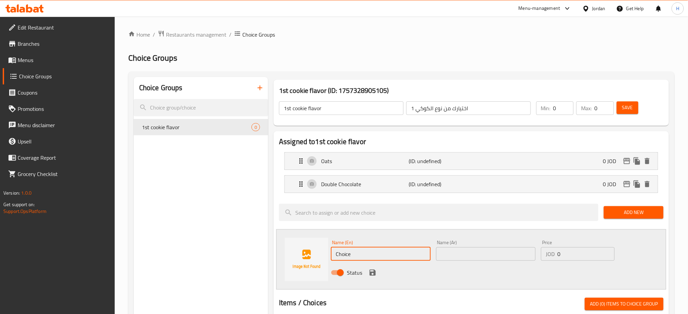
click at [346, 257] on input "Choice" at bounding box center [381, 254] width 100 height 14
type input "Milk Chocolate"
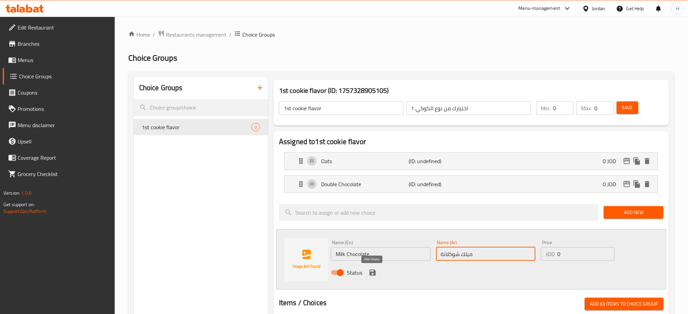
type input "ميلك شوكلاتة"
click at [346, 275] on icon "save" at bounding box center [372, 273] width 6 height 6
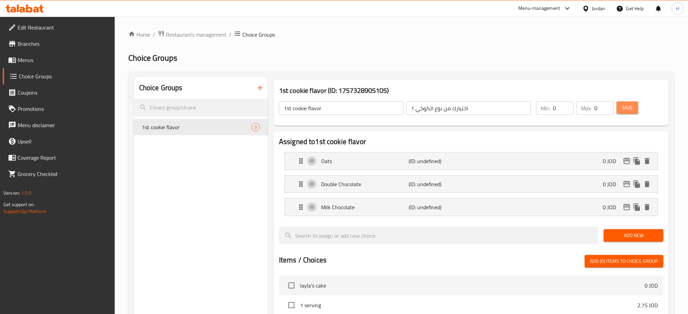
click at [346, 107] on span "Save" at bounding box center [627, 107] width 11 height 8
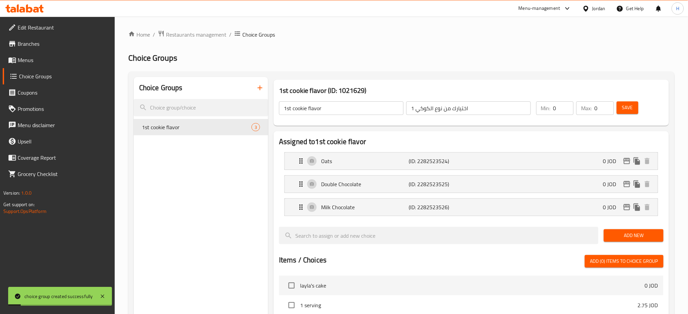
click at [346, 107] on input "0" at bounding box center [563, 108] width 20 height 14
type input "1"
click at [346, 105] on button "Save" at bounding box center [627, 107] width 22 height 13
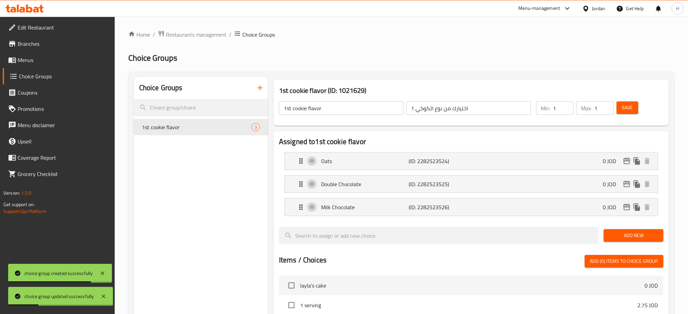
click at [346, 109] on span "Save" at bounding box center [627, 107] width 11 height 8
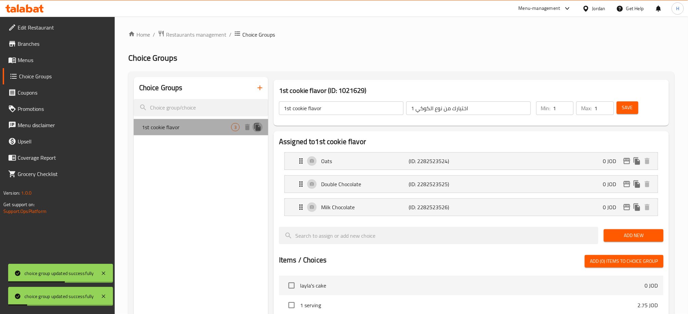
click at [258, 129] on icon "duplicate" at bounding box center [257, 126] width 6 height 7
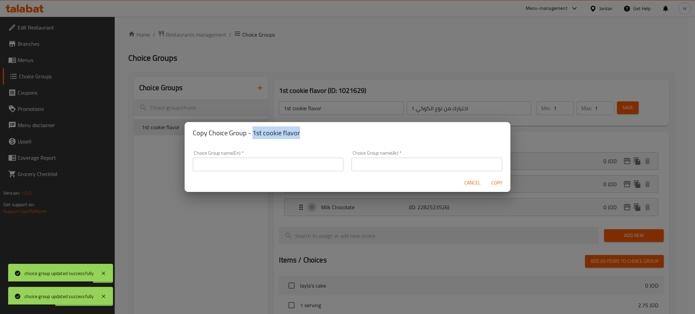
drag, startPoint x: 304, startPoint y: 135, endPoint x: 251, endPoint y: 134, distance: 53.3
click at [251, 134] on h2 "Copy Choice Group - 1st cookie flavor" at bounding box center [347, 133] width 309 height 11
copy h2 "1st cookie flavor"
click at [196, 170] on input "text" at bounding box center [268, 165] width 151 height 14
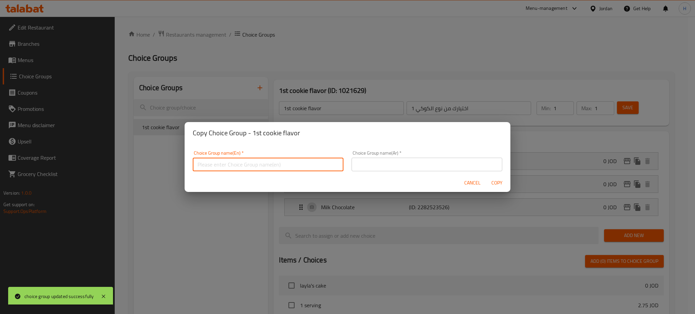
click at [210, 163] on input "text" at bounding box center [268, 165] width 151 height 14
paste input "1st cookie flavor"
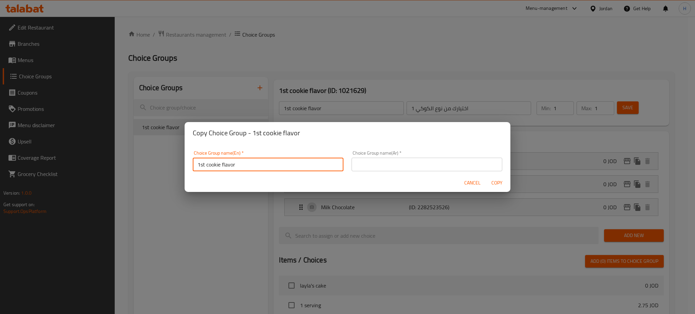
scroll to position [2, 0]
drag, startPoint x: 205, startPoint y: 163, endPoint x: 171, endPoint y: 167, distance: 33.8
click at [171, 167] on div "Copy Choice Group - 1st cookie flavor Choice Group name(En)   * 1st cookie flav…" at bounding box center [347, 157] width 695 height 314
type input "2nd cookie flavor"
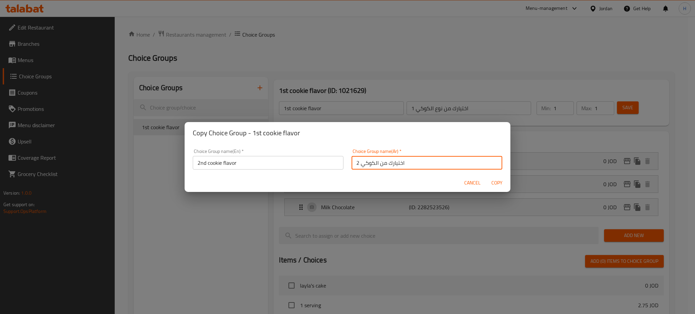
type input "اختيارك من الكوكي 2"
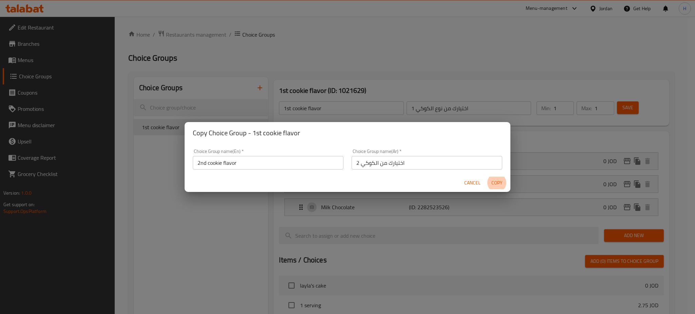
click at [346, 177] on button "Copy" at bounding box center [497, 183] width 22 height 13
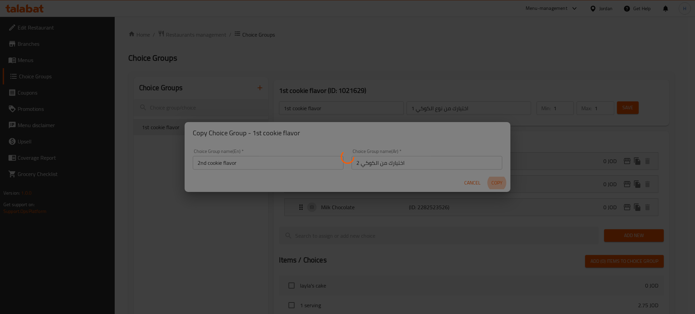
type input "2nd cookie flavor"
type input "اختيارك من الكوكي 2"
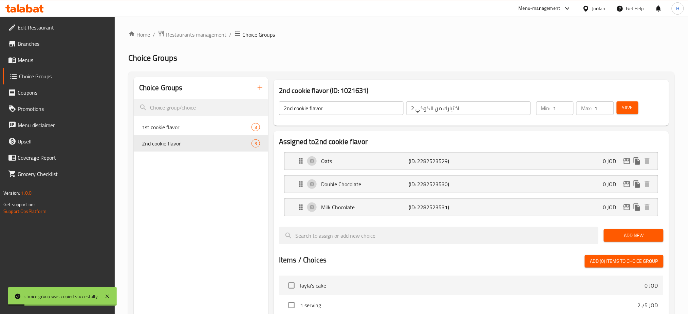
click at [346, 110] on span "Save" at bounding box center [627, 107] width 11 height 8
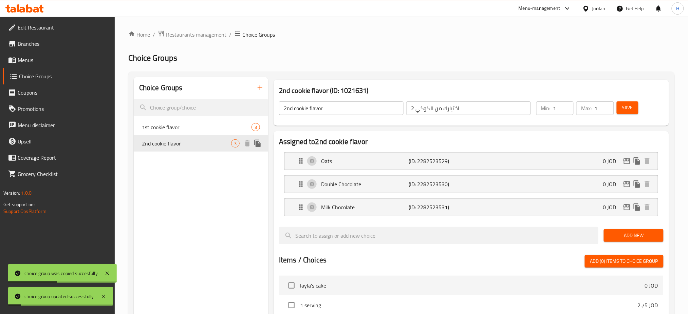
click at [256, 147] on icon "duplicate" at bounding box center [257, 143] width 6 height 7
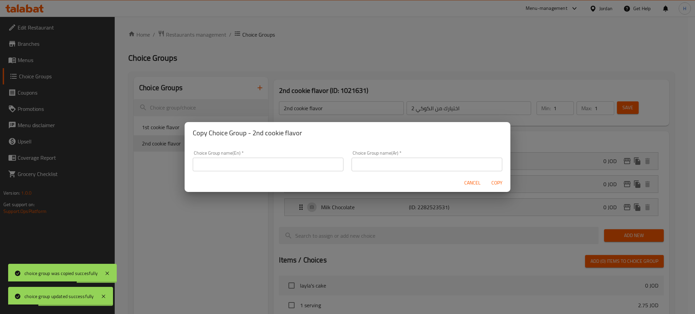
click at [229, 163] on input "text" at bounding box center [268, 165] width 151 height 14
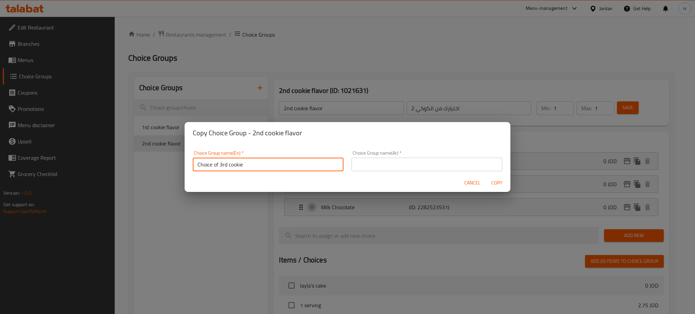
type input "Choice of 3rd cookie"
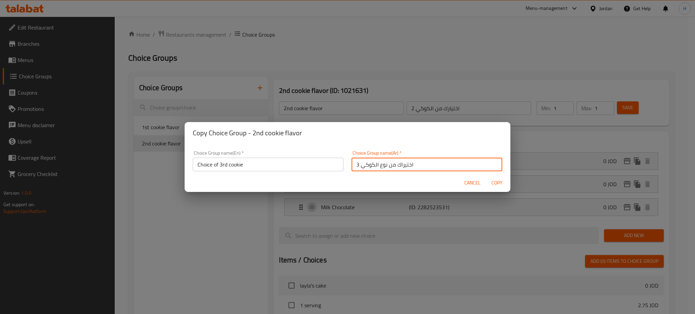
type input "اختيراك من نوع الكوكي 3"
click at [346, 177] on button "Copy" at bounding box center [497, 183] width 22 height 13
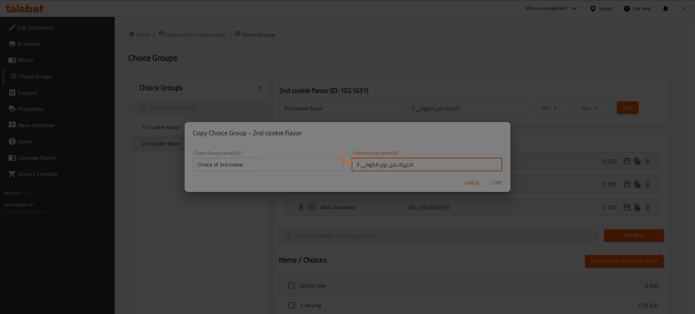
type input "Choice of 3rd cookie"
type input "اختيراك من نوع الكوكي 3"
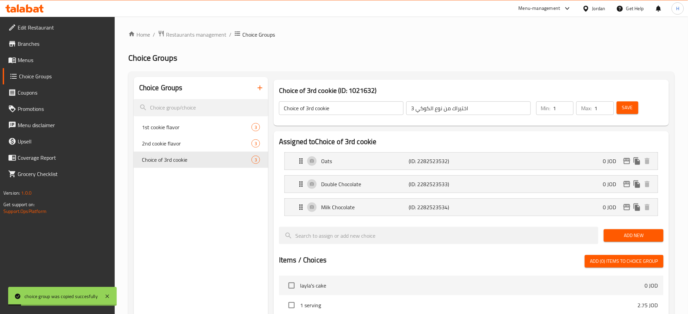
click at [346, 109] on span "Save" at bounding box center [627, 107] width 11 height 8
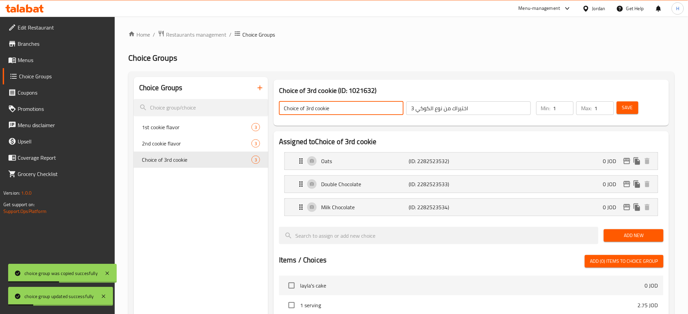
click at [346, 112] on input "Choice of 3rd cookie" at bounding box center [341, 108] width 124 height 14
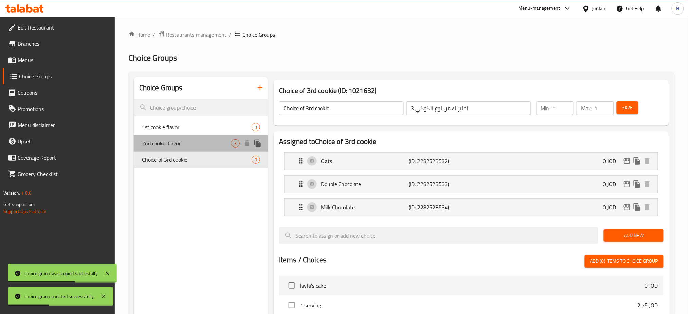
click at [155, 148] on span "2nd cookie flavor" at bounding box center [186, 143] width 89 height 8
type input "2nd cookie flavor"
type input "اختيارك من الكوكي 2"
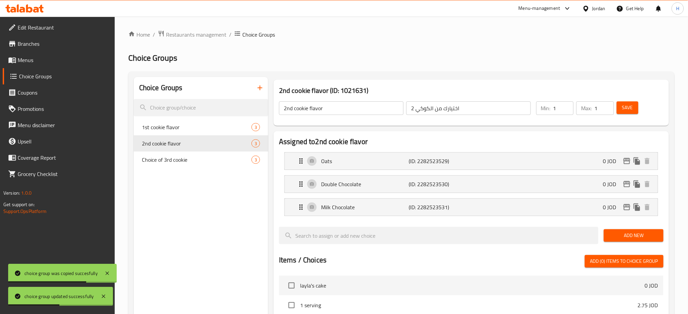
click at [337, 111] on input "2nd cookie flavor" at bounding box center [341, 108] width 124 height 14
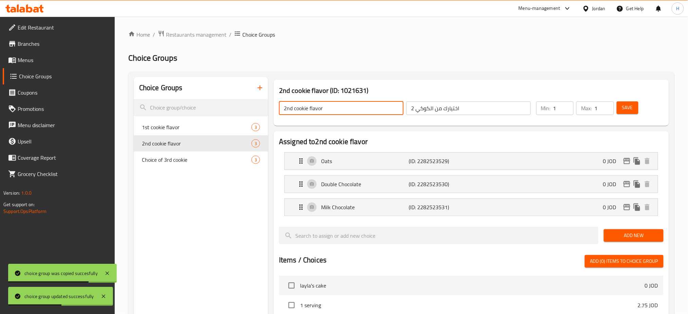
paste input "Choice of 3rd cookie"
click at [313, 112] on input "Choice of 3rd cookie" at bounding box center [341, 108] width 124 height 14
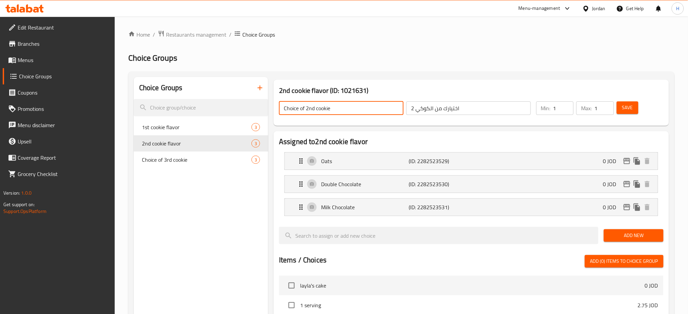
click at [346, 110] on span "Save" at bounding box center [627, 107] width 11 height 8
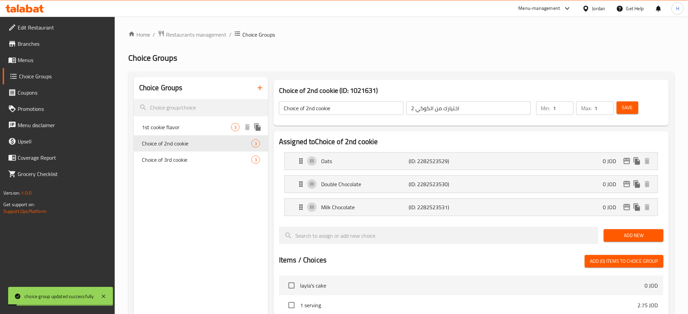
click at [174, 127] on span "1st cookie flavor" at bounding box center [186, 127] width 89 height 8
type input "1st cookie flavor"
type input "اختيارك من نوع الكوكي 1"
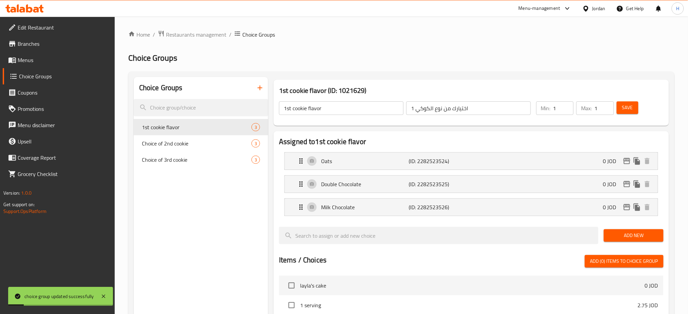
click at [346, 108] on input "1st cookie flavor" at bounding box center [341, 108] width 124 height 14
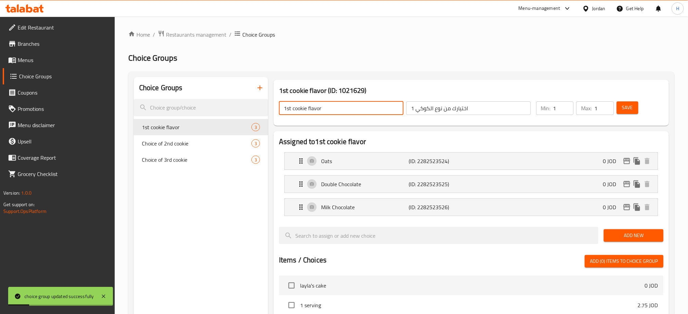
paste input "Choice of 3rd cookie"
type input "Choice of 1st cookie"
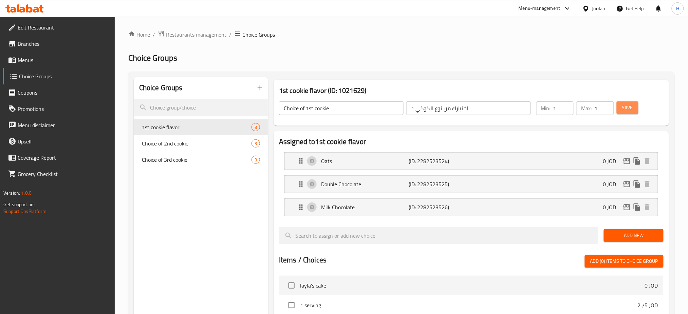
click at [346, 105] on span "Save" at bounding box center [627, 107] width 11 height 8
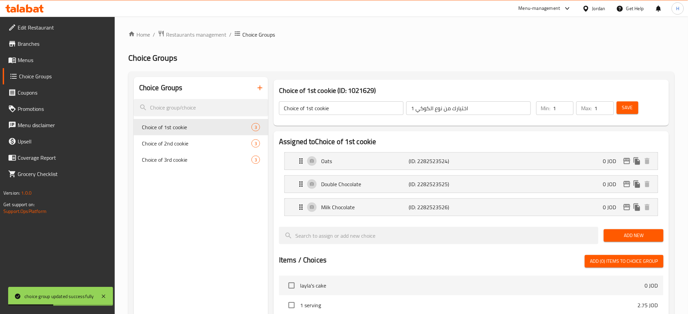
click at [69, 63] on span "Menus" at bounding box center [64, 60] width 92 height 8
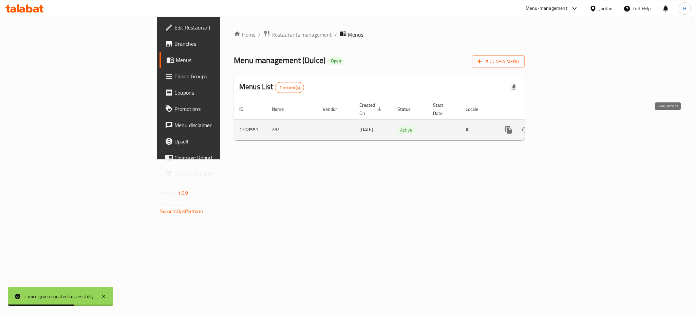
click at [346, 126] on icon "enhanced table" at bounding box center [557, 130] width 8 height 8
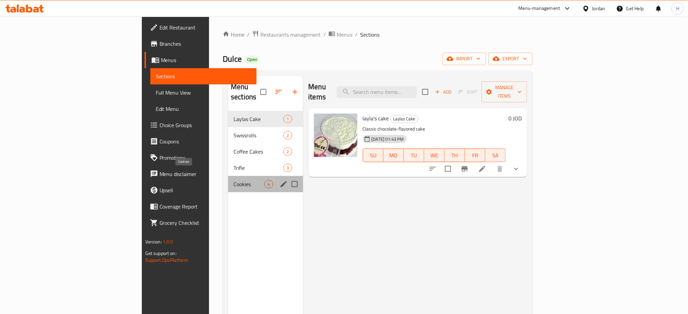
click at [233, 180] on span "Cookies" at bounding box center [248, 184] width 31 height 8
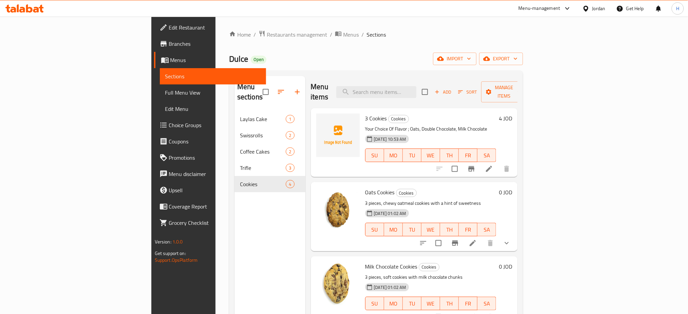
click at [346, 163] on li at bounding box center [488, 169] width 19 height 12
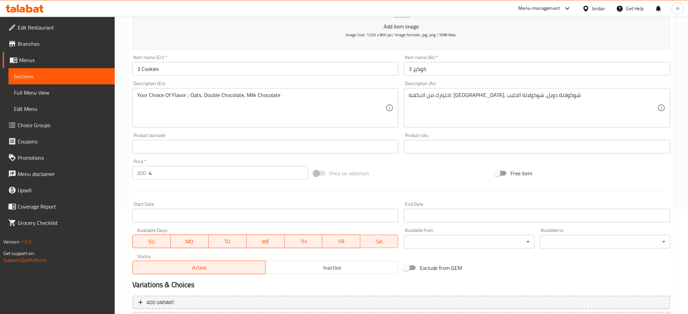
scroll to position [164, 0]
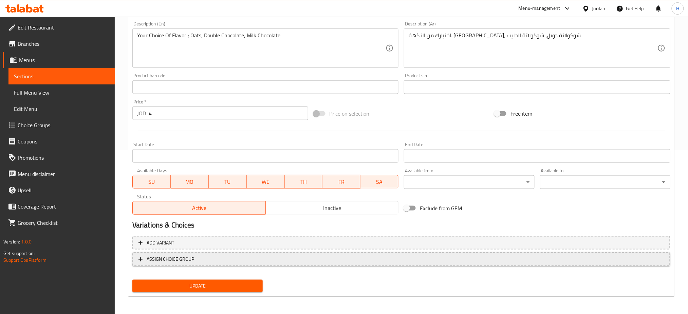
click at [232, 255] on span "ASSIGN CHOICE GROUP" at bounding box center [400, 259] width 525 height 8
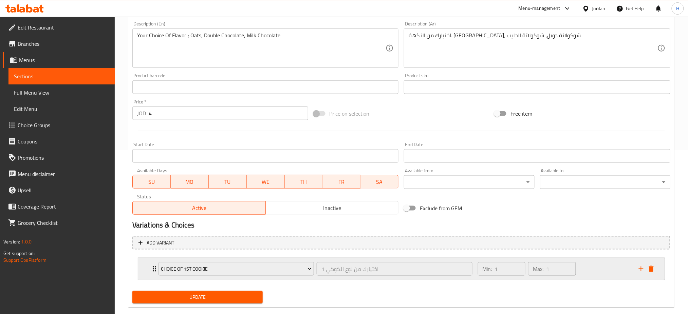
click at [346, 271] on icon "add" at bounding box center [641, 269] width 8 height 8
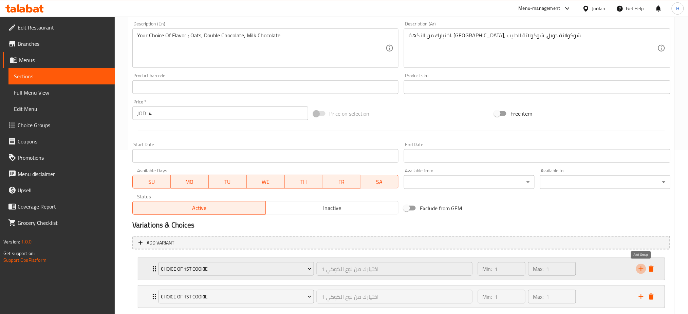
click at [346, 271] on icon "add" at bounding box center [641, 269] width 8 height 8
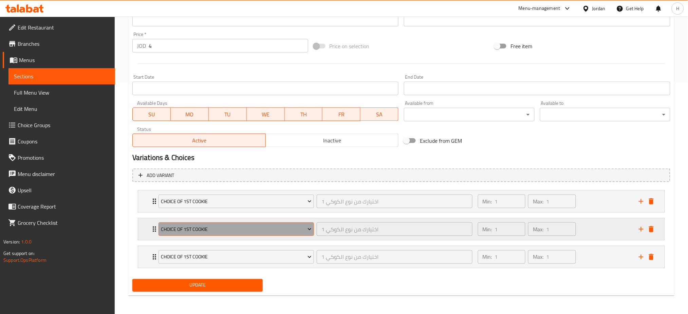
click at [261, 225] on span "Choice of 1st cookie" at bounding box center [236, 229] width 151 height 8
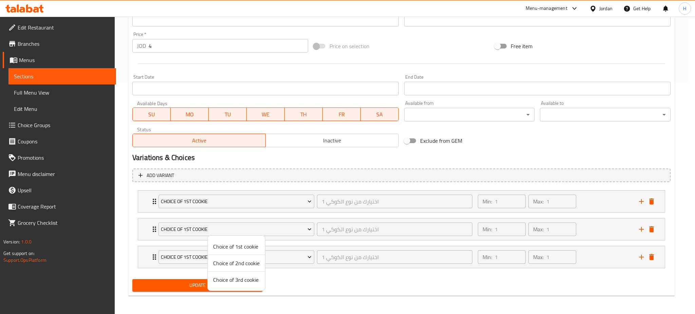
click at [244, 262] on span "Choice of 2nd cookie" at bounding box center [236, 263] width 46 height 8
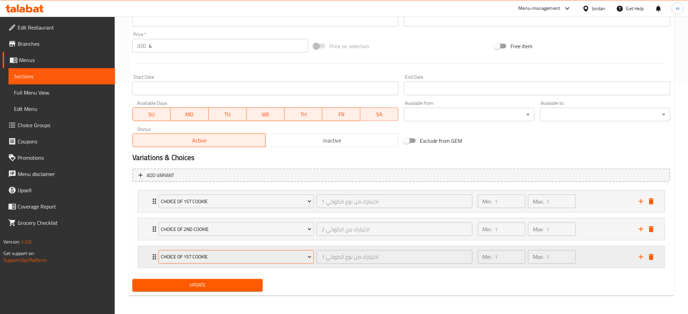
click at [213, 256] on span "Choice of 1st cookie" at bounding box center [236, 257] width 151 height 8
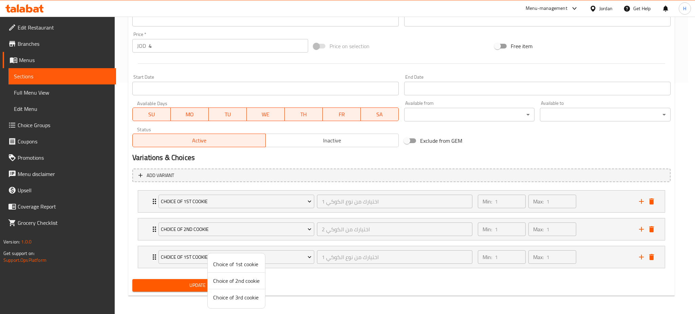
click at [239, 301] on span "Choice of 3rd cookie" at bounding box center [236, 297] width 46 height 8
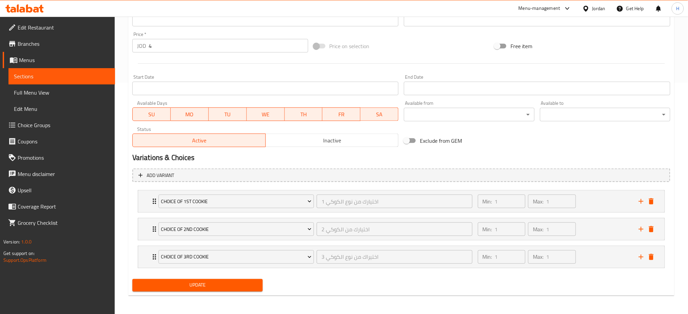
click at [212, 291] on button "Update" at bounding box center [197, 285] width 130 height 13
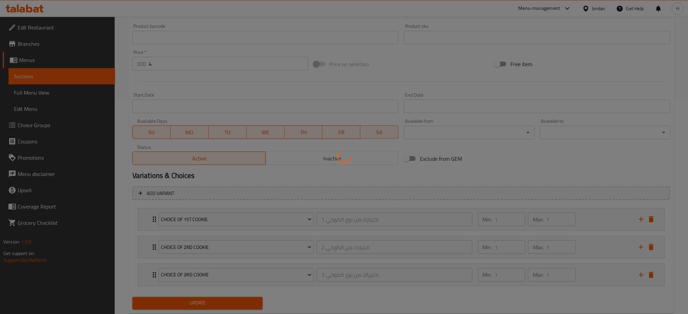
scroll to position [0, 0]
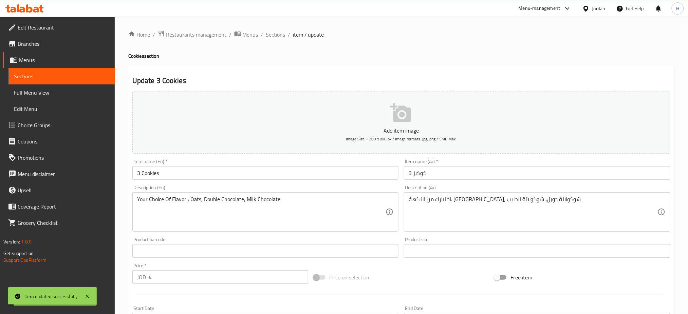
click at [267, 33] on span "Sections" at bounding box center [275, 35] width 19 height 8
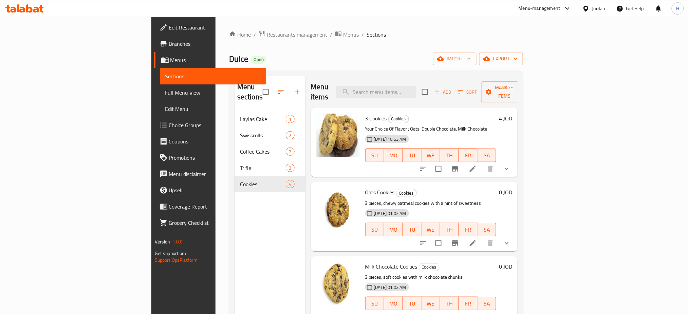
click at [346, 165] on icon at bounding box center [472, 169] width 8 height 8
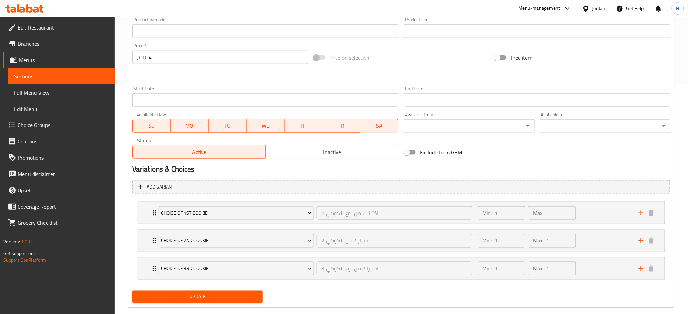
scroll to position [241, 0]
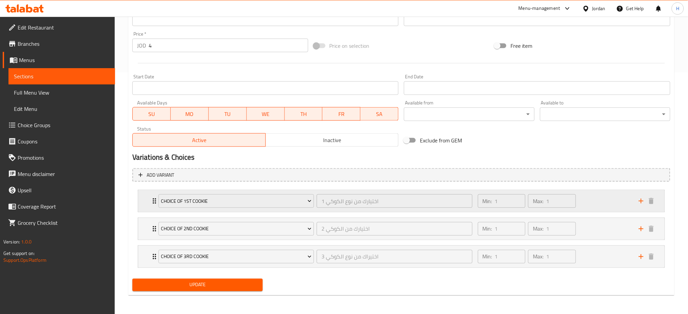
click at [147, 202] on div "Choice of 1st cookie اختيارك من نوع الكوكي 1 ​ Min: 1 ​ Max: 1 ​" at bounding box center [401, 201] width 526 height 22
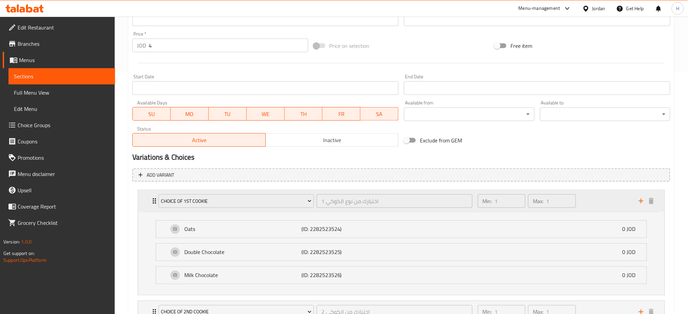
scroll to position [325, 0]
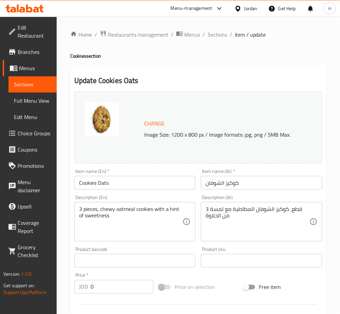
click at [125, 178] on input "Cookies Oats" at bounding box center [134, 183] width 121 height 14
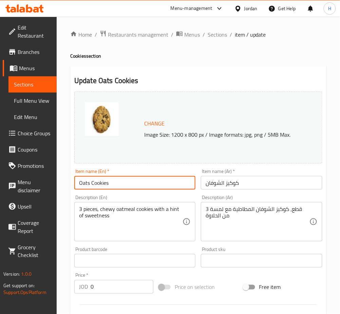
type input "Oats Cookies"
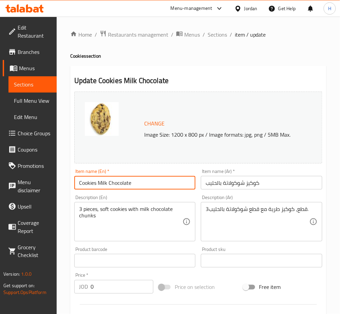
click at [121, 181] on input "Cookies Milk Chocolate" at bounding box center [134, 183] width 121 height 14
type input "Milk Chocolate Cookies"
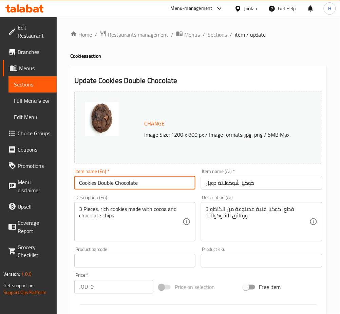
click at [139, 188] on input "Cookies Double Chocolate" at bounding box center [134, 183] width 121 height 14
type input "Double Chocolate Cookies"
